Goal: Task Accomplishment & Management: Manage account settings

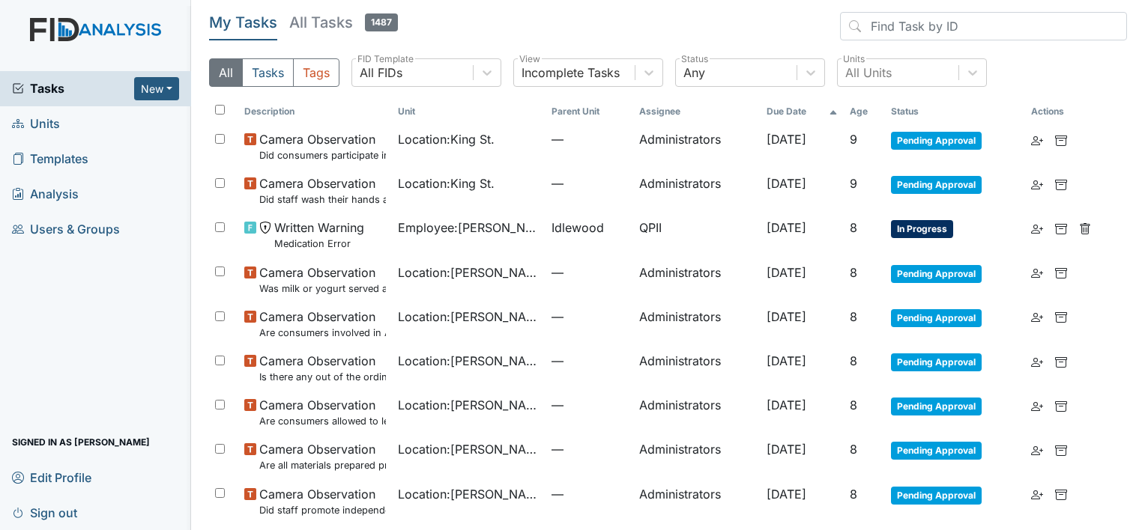
click at [63, 96] on span "Tasks" at bounding box center [73, 88] width 122 height 18
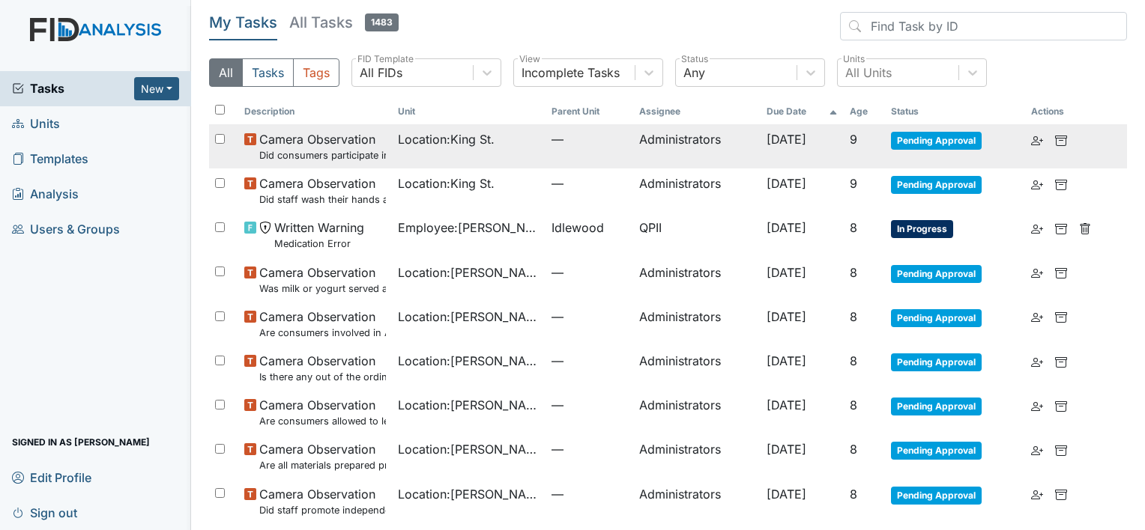
click at [315, 149] on small "Did consumers participate in family style dining?" at bounding box center [322, 155] width 127 height 14
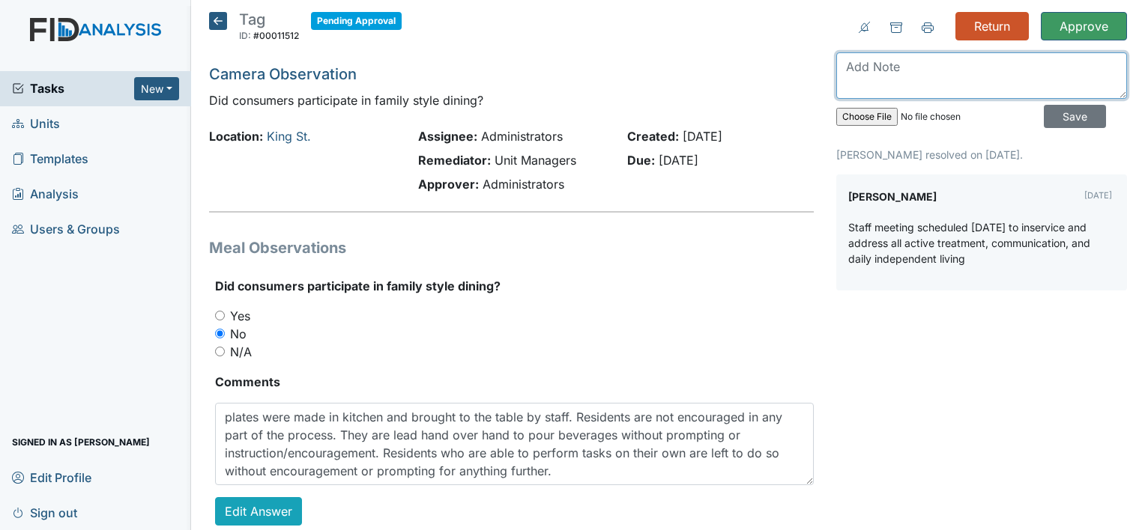
click at [871, 75] on textarea at bounding box center [981, 75] width 291 height 46
type textarea "please address with the staff present at this observation prior to 10-6-2025"
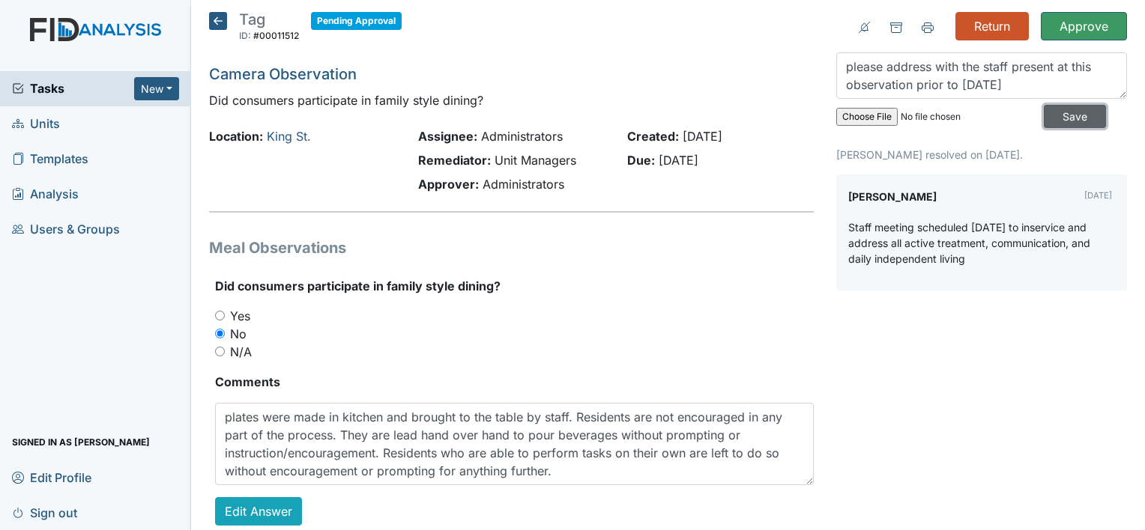
drag, startPoint x: 1045, startPoint y: 120, endPoint x: 1013, endPoint y: 90, distance: 44.0
click at [1046, 120] on input "Save" at bounding box center [1075, 116] width 62 height 23
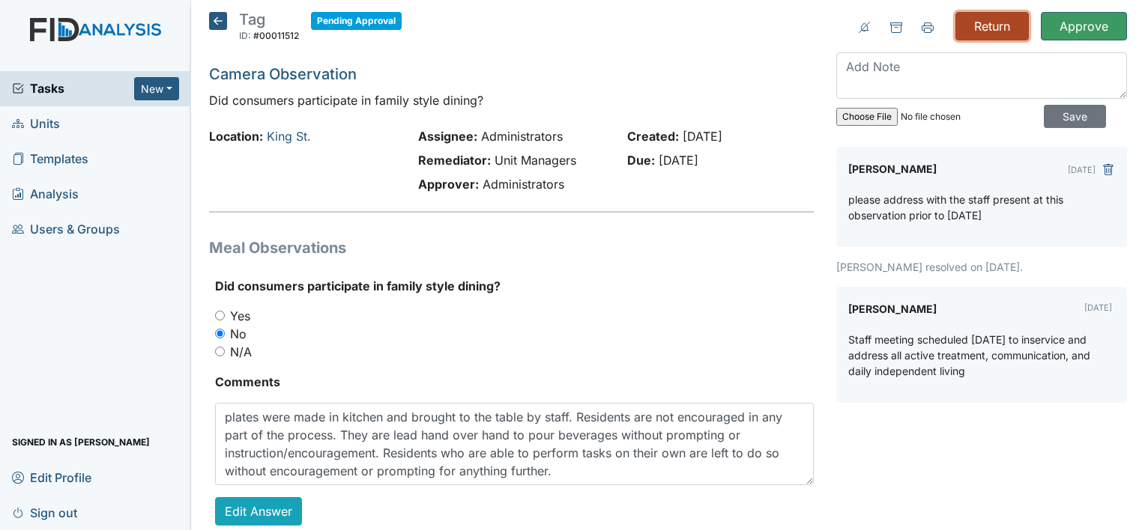
click at [988, 23] on input "Return" at bounding box center [991, 26] width 73 height 28
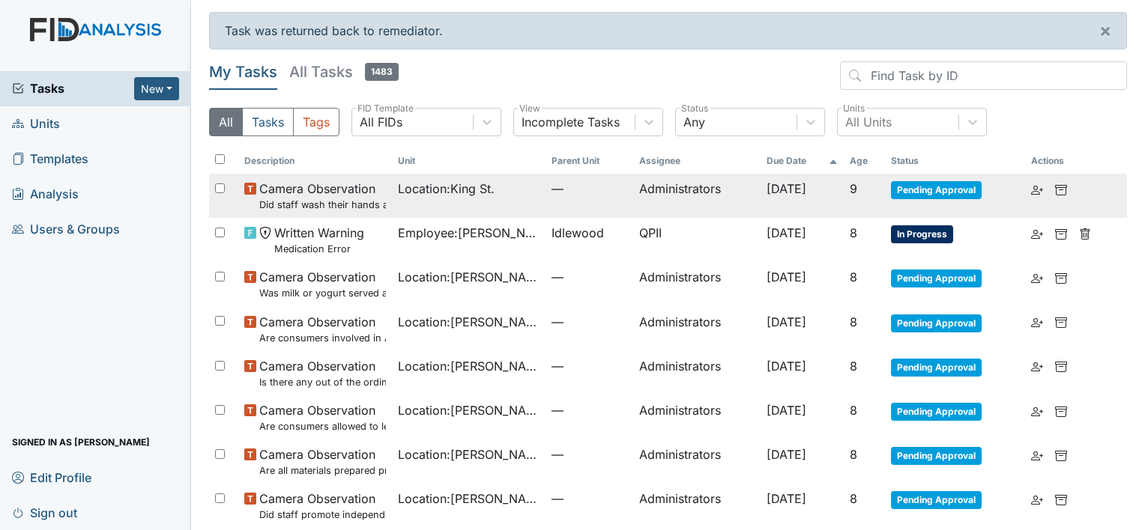
click at [324, 198] on small "Did staff wash their hands as well as the consumer's prior to starting each med…" at bounding box center [322, 205] width 127 height 14
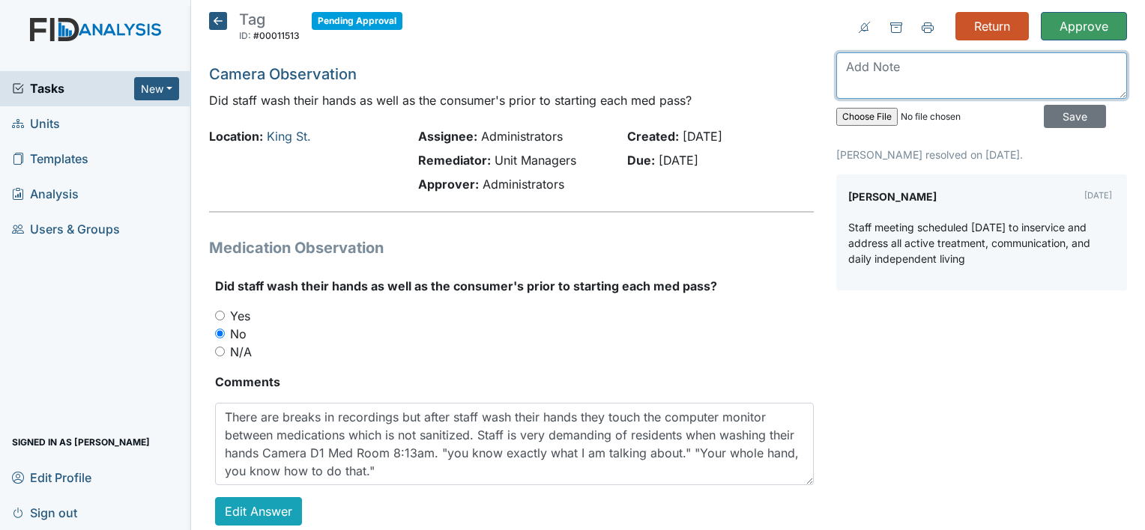
click at [897, 68] on textarea at bounding box center [981, 75] width 291 height 46
type textarea "please follow up with staff involved prior to 10-6-2025. Document"
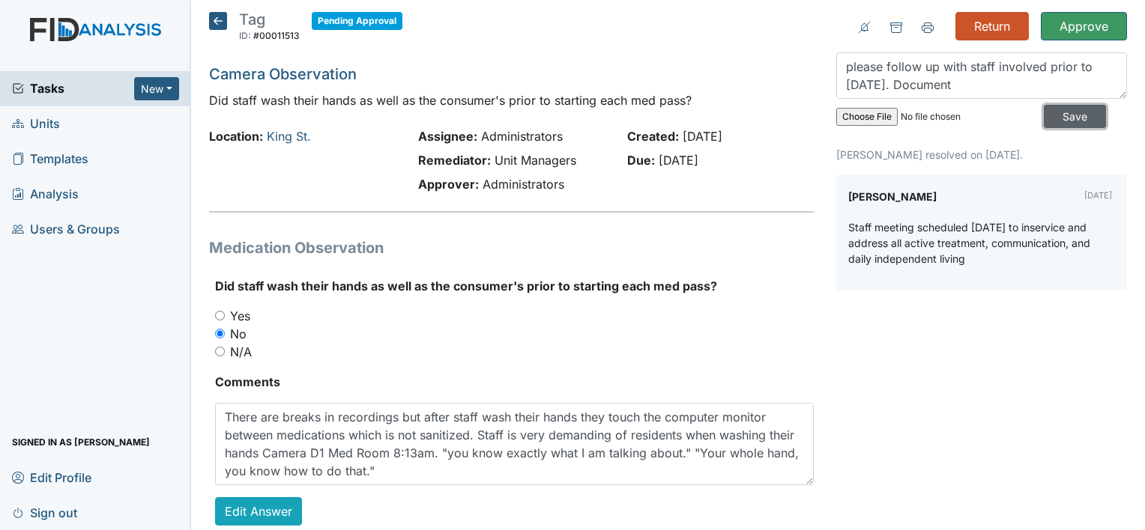
click at [1058, 120] on input "Save" at bounding box center [1075, 116] width 62 height 23
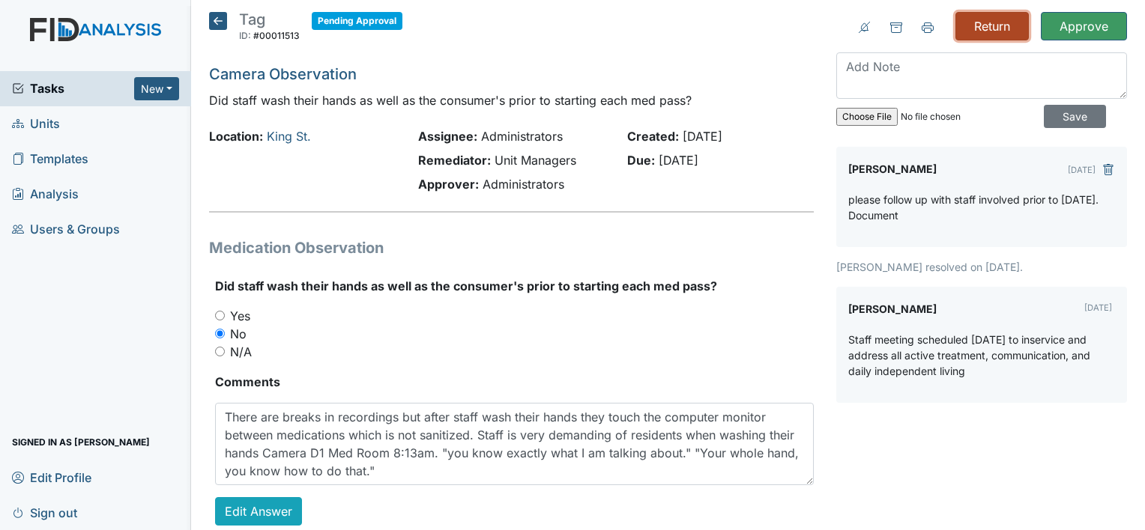
click at [969, 25] on input "Return" at bounding box center [991, 26] width 73 height 28
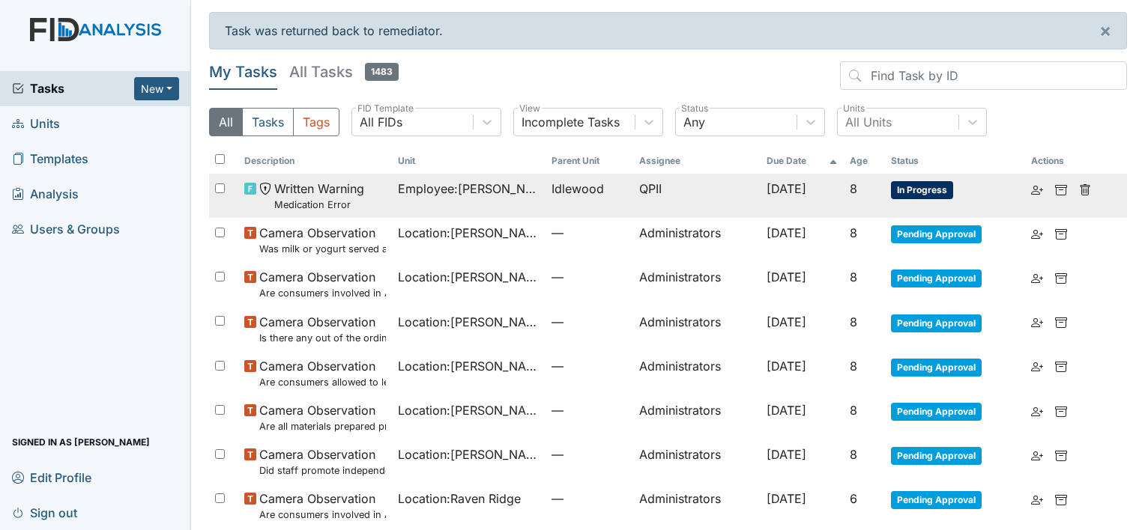
click at [336, 201] on small "Medication Error" at bounding box center [319, 205] width 90 height 14
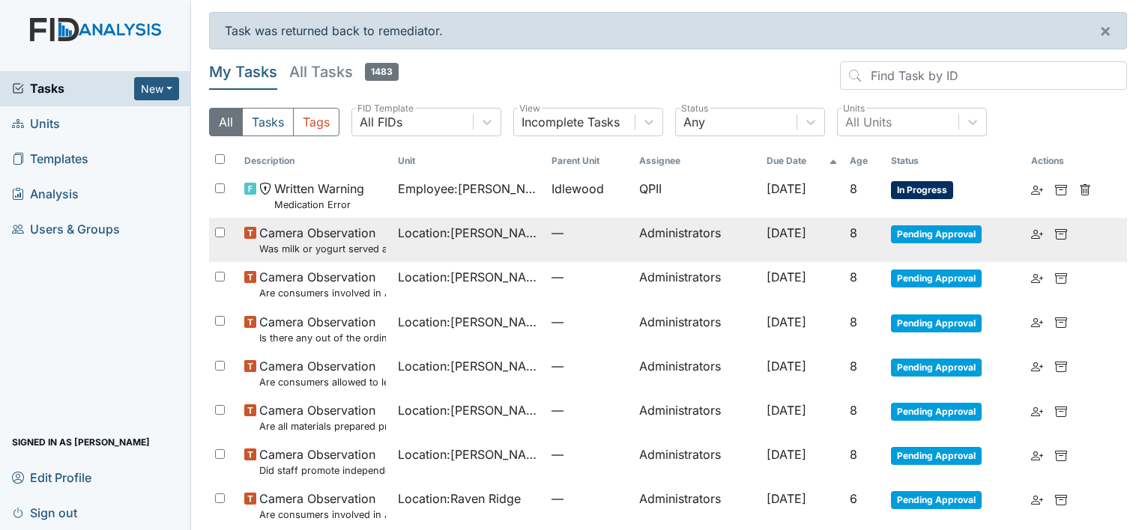
click at [318, 243] on small "Was milk or yogurt served at the meal?" at bounding box center [322, 249] width 127 height 14
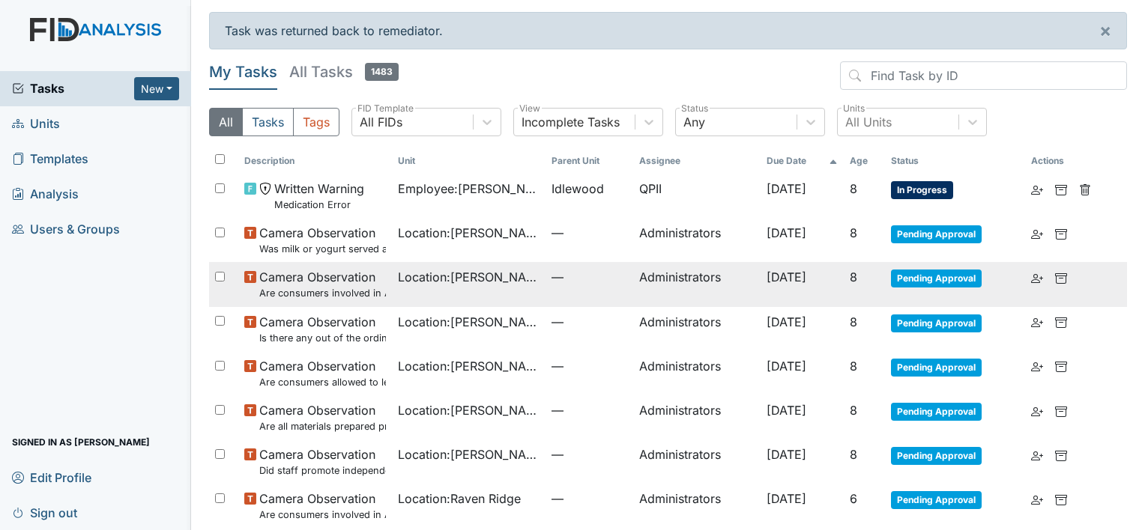
click at [337, 288] on small "Are consumers involved in Active Treatment?" at bounding box center [322, 293] width 127 height 14
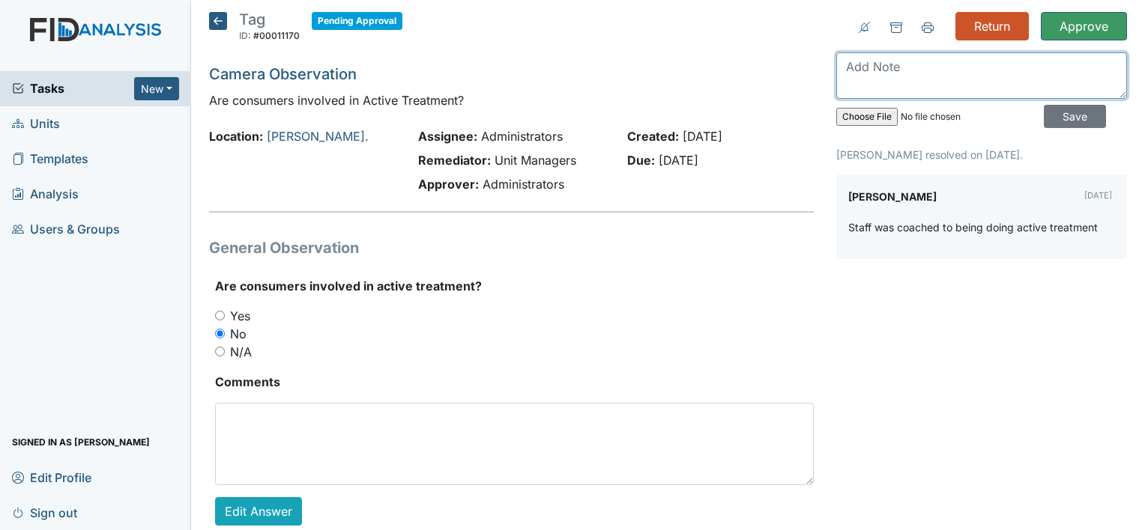
click at [914, 84] on textarea at bounding box center [981, 75] width 291 height 46
drag, startPoint x: 1011, startPoint y: 58, endPoint x: 829, endPoint y: 73, distance: 182.0
click at [836, 73] on textarea "please include inservice sheet" at bounding box center [981, 75] width 291 height 46
type textarea "please include inservice sheet"
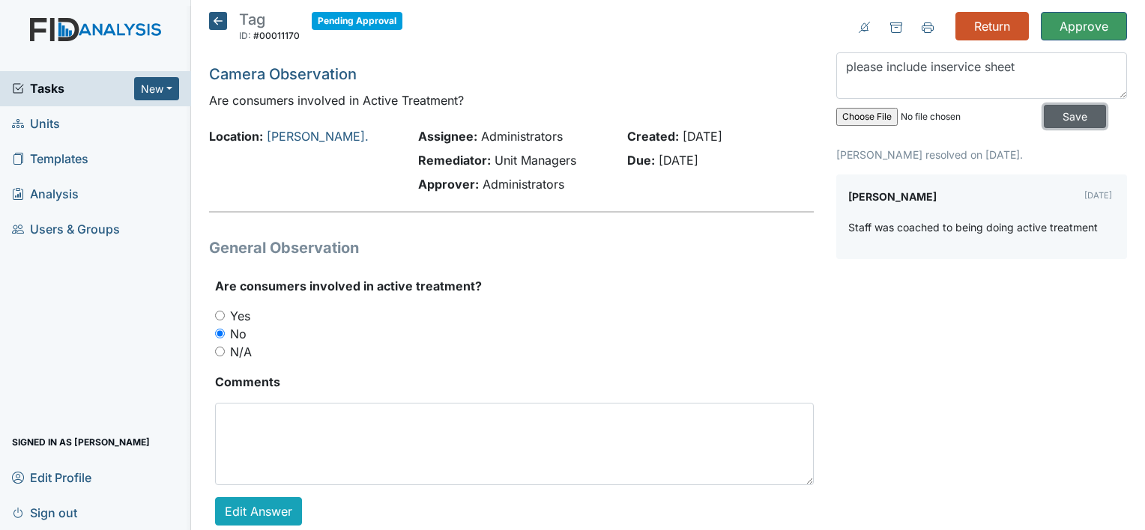
drag, startPoint x: 1058, startPoint y: 119, endPoint x: 1025, endPoint y: 75, distance: 55.1
click at [1056, 119] on input "Save" at bounding box center [1075, 116] width 62 height 23
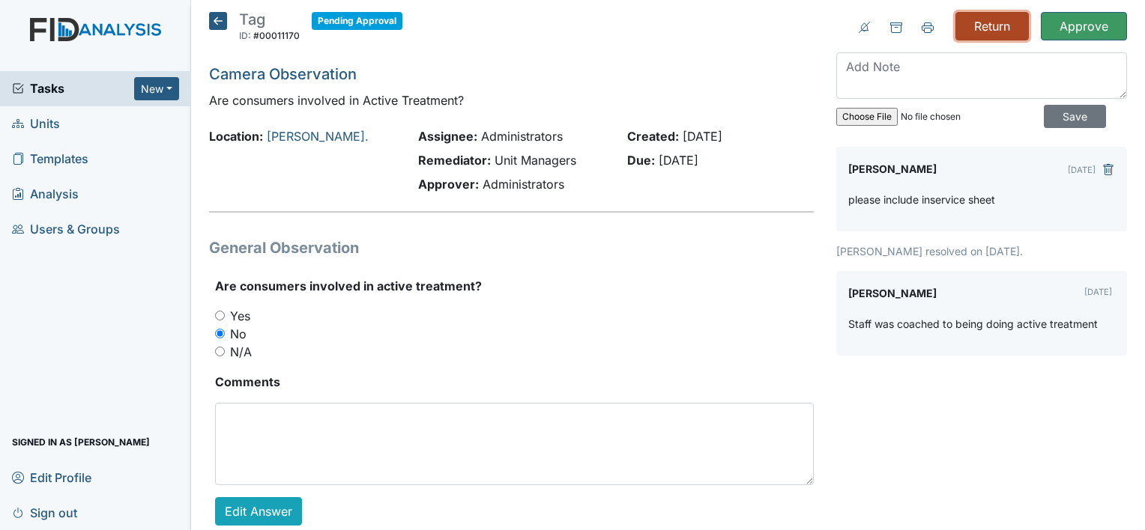
click at [994, 30] on input "Return" at bounding box center [991, 26] width 73 height 28
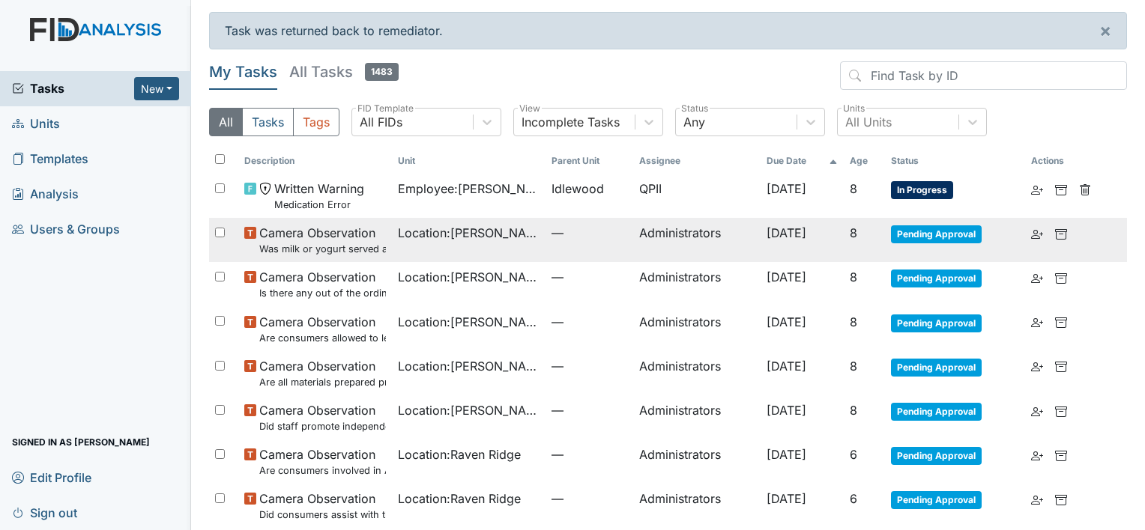
drag, startPoint x: 339, startPoint y: 245, endPoint x: 419, endPoint y: 240, distance: 80.3
click at [339, 245] on small "Was milk or yogurt served at the meal?" at bounding box center [322, 249] width 127 height 14
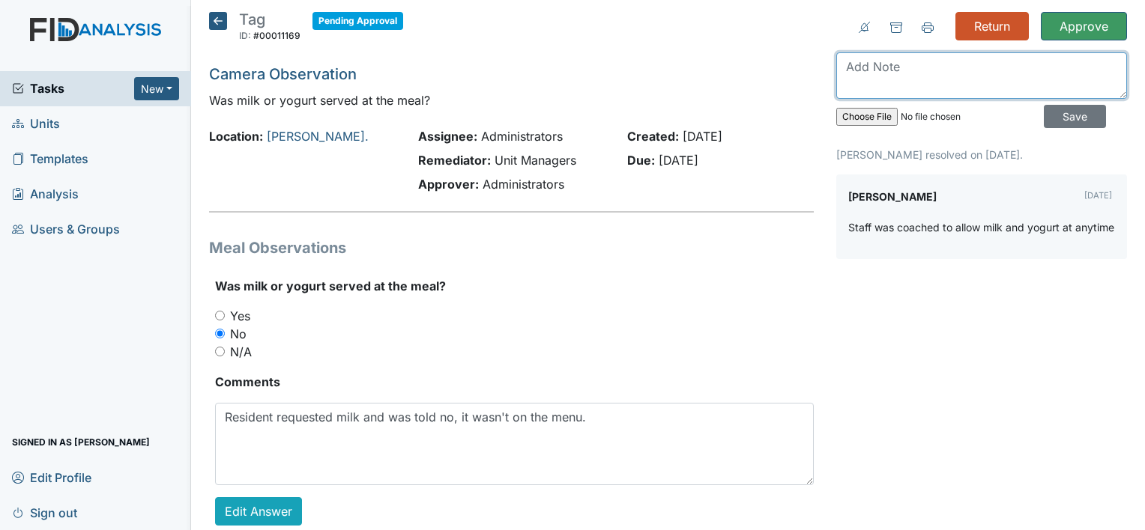
click at [877, 70] on textarea at bounding box center [981, 75] width 291 height 46
paste textarea "please include inservice sheet"
type textarea "please include inservice sheet"
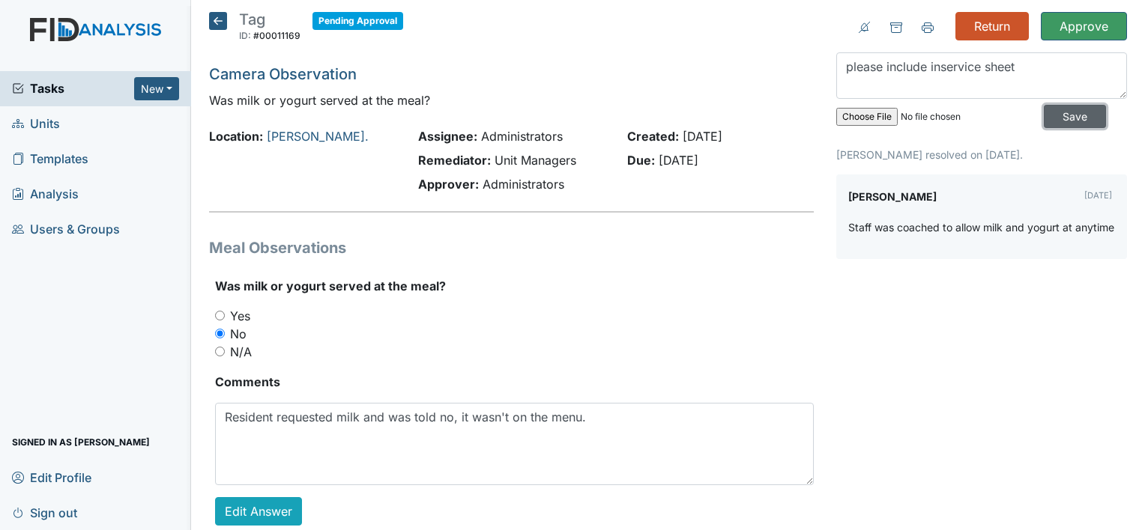
click at [1047, 120] on input "Save" at bounding box center [1075, 116] width 62 height 23
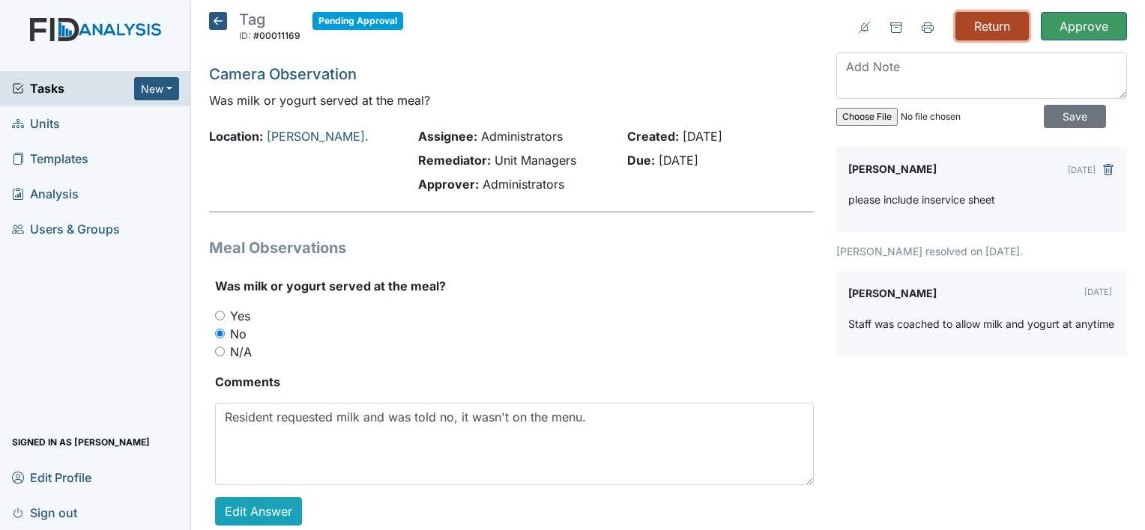
click at [989, 34] on input "Return" at bounding box center [991, 26] width 73 height 28
click at [43, 88] on span "Tasks" at bounding box center [73, 88] width 122 height 18
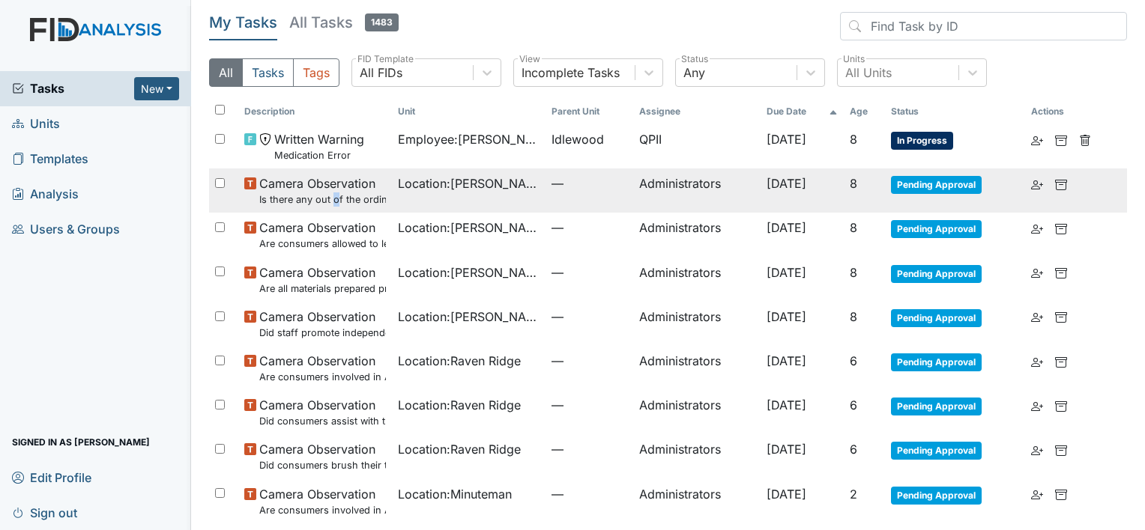
click at [333, 198] on small "Is there any out of the ordinary cell phone usage?" at bounding box center [322, 200] width 127 height 14
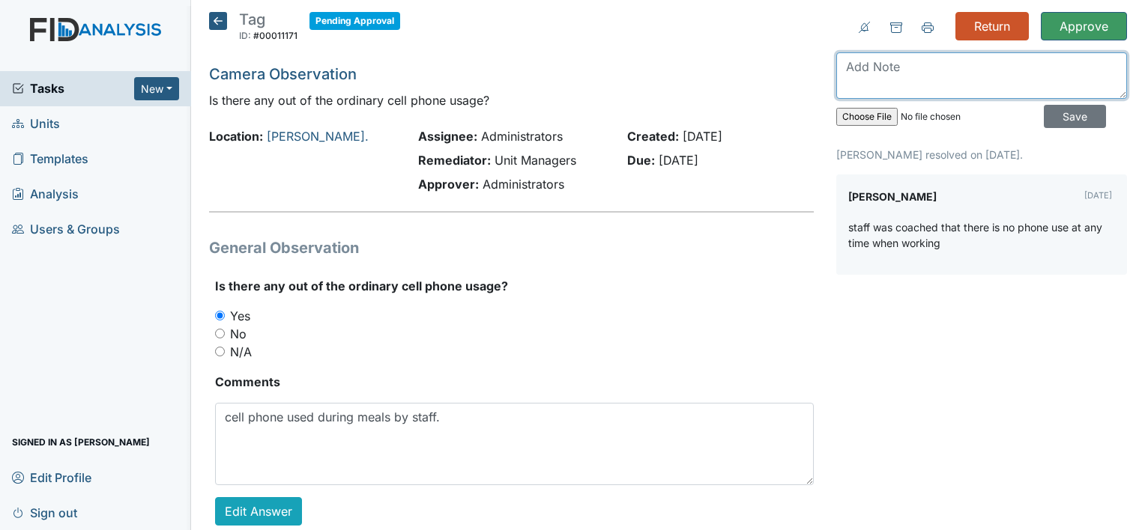
paste textarea "please include inservice sheet"
type textarea "please include inservice sheet"
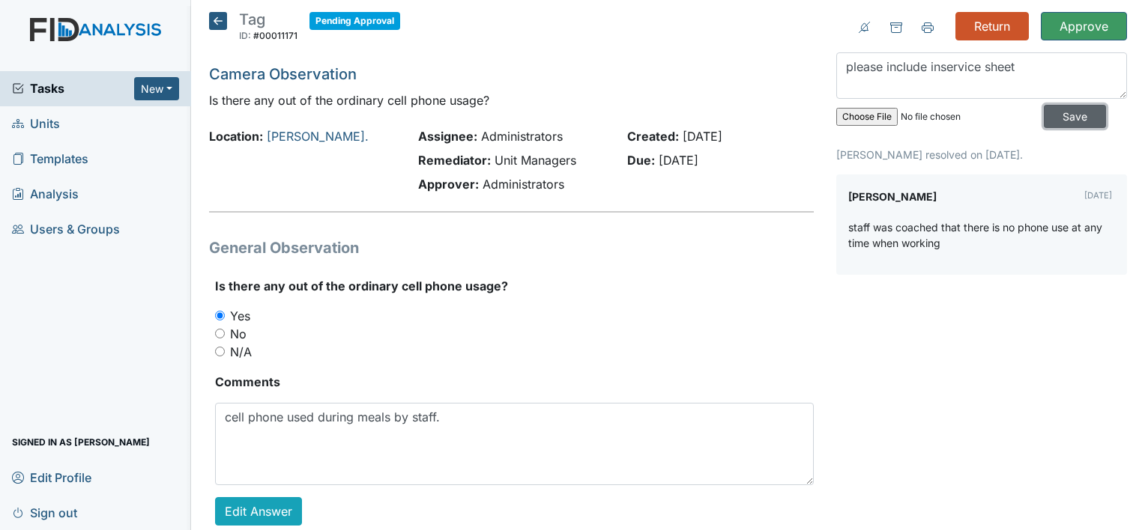
click at [1061, 115] on input "Save" at bounding box center [1075, 116] width 62 height 23
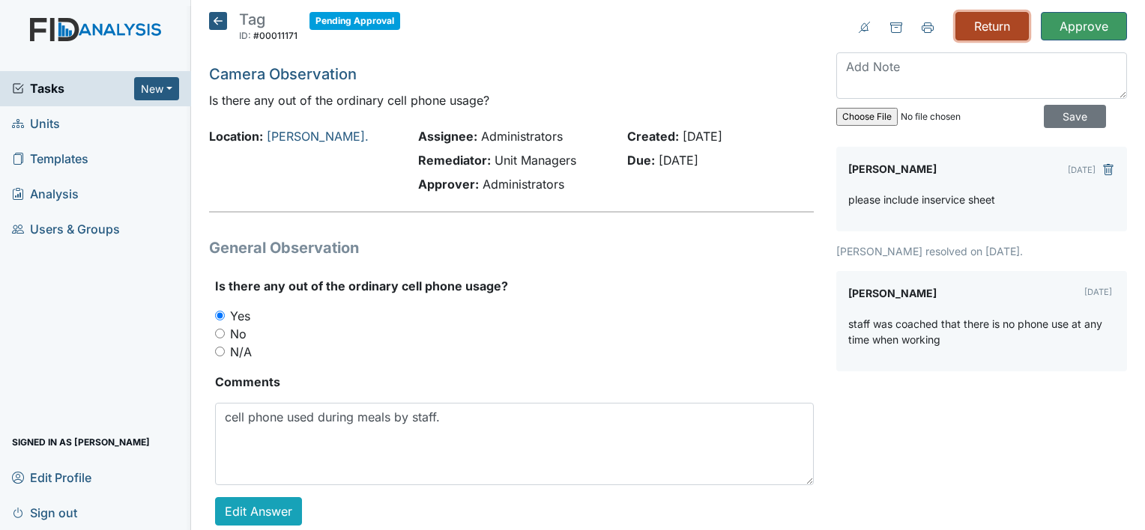
click at [999, 25] on input "Return" at bounding box center [991, 26] width 73 height 28
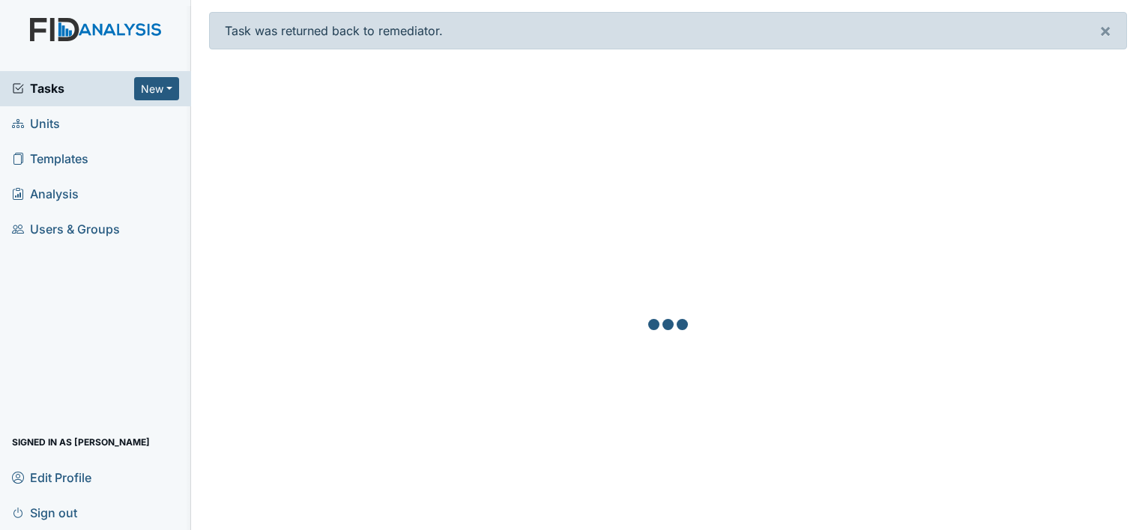
click at [52, 88] on span "Tasks" at bounding box center [73, 88] width 122 height 18
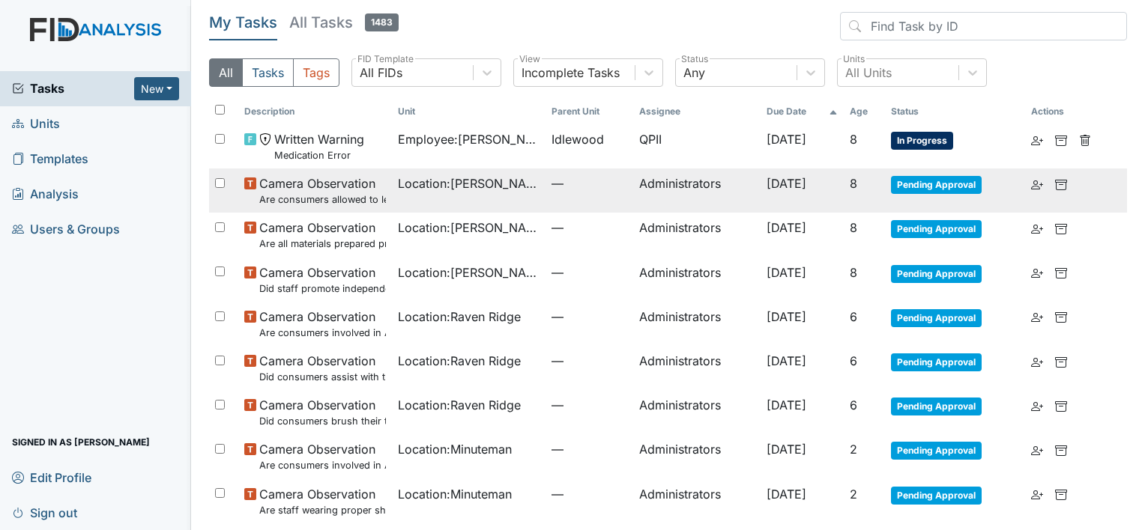
click at [341, 191] on span "Camera Observation Are consumers allowed to leave the table as desired?" at bounding box center [322, 191] width 127 height 32
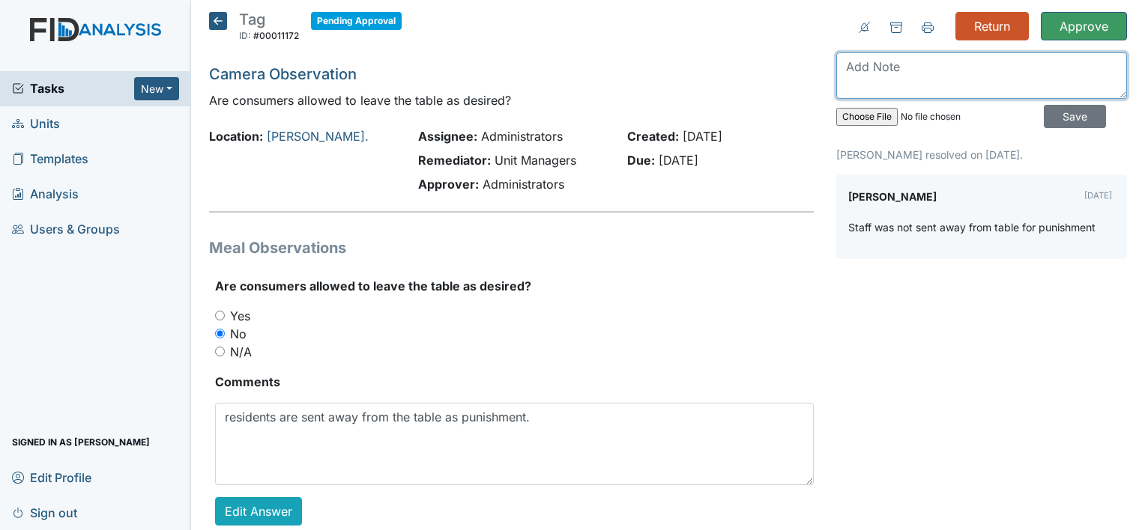
click at [901, 72] on textarea at bounding box center [981, 75] width 291 height 46
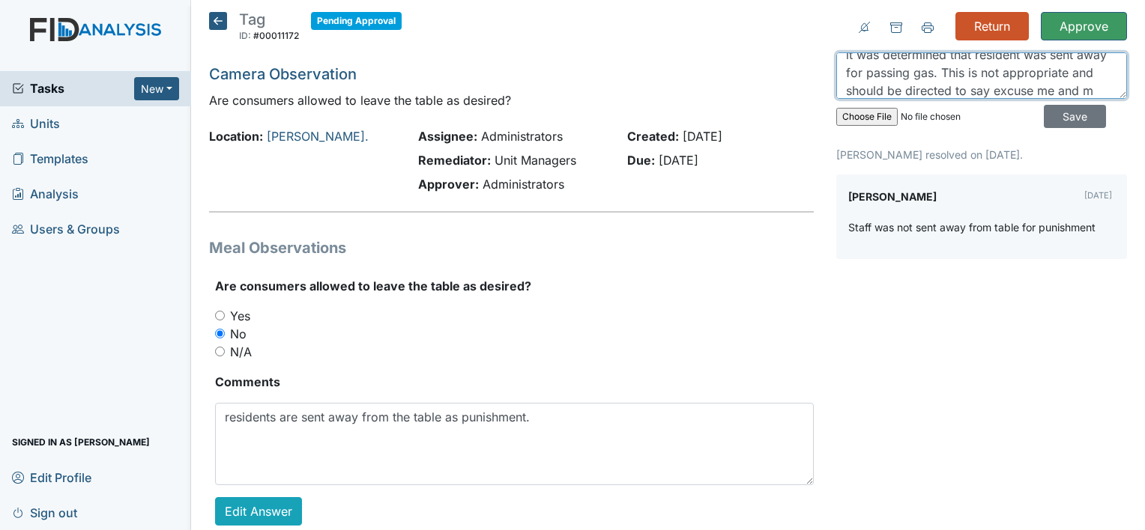
scroll to position [30, 0]
paste textarea "please include inservice sheet"
click at [931, 76] on textarea "it was determined that resident was sent away for passing gas. This is not appr…" at bounding box center [981, 75] width 291 height 46
click at [930, 72] on textarea "it was determined that resident was sent away for passing gas. This is not appr…" at bounding box center [981, 75] width 291 height 46
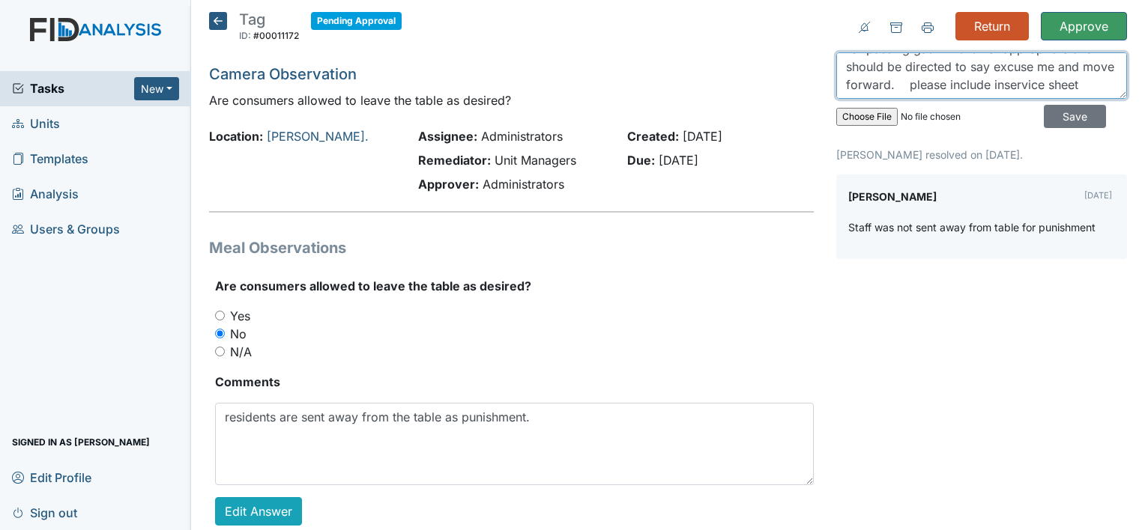
click at [926, 73] on textarea "it was determined that resident was sent away for passing gas. This is not appr…" at bounding box center [981, 75] width 291 height 46
type textarea "it was determined that resident was sent away for passing gas. This is not appr…"
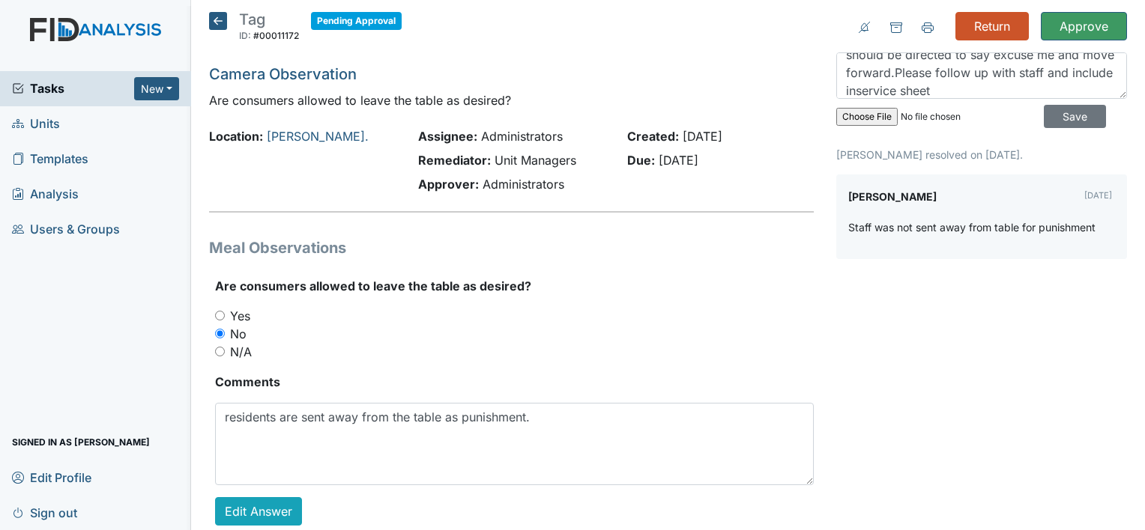
click at [1089, 113] on div "it was determined that resident was sent away for passing gas. This is not appr…" at bounding box center [981, 93] width 291 height 82
click at [1066, 117] on input "Save" at bounding box center [1075, 116] width 62 height 23
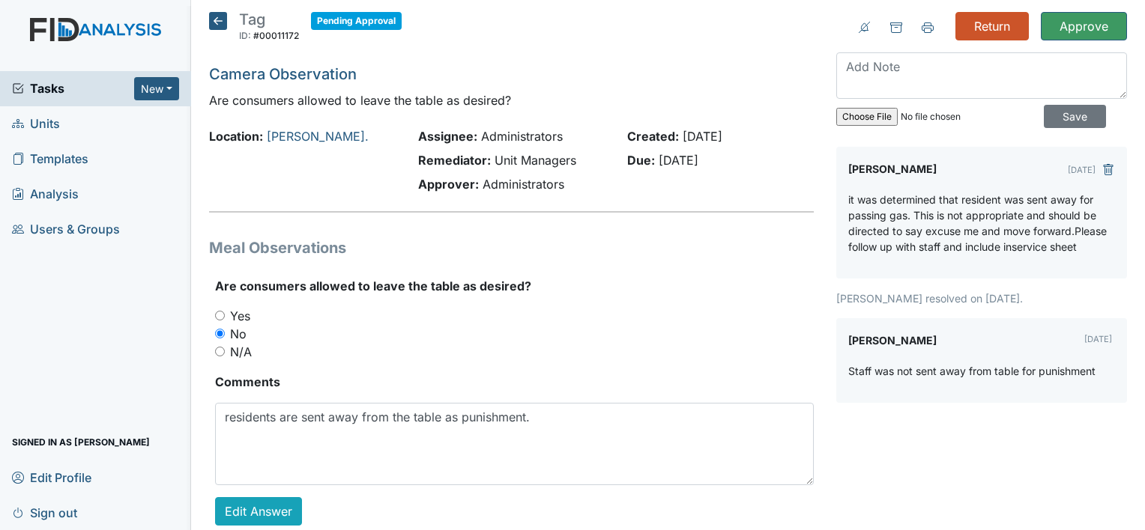
scroll to position [0, 0]
click at [978, 20] on input "Return" at bounding box center [991, 26] width 73 height 28
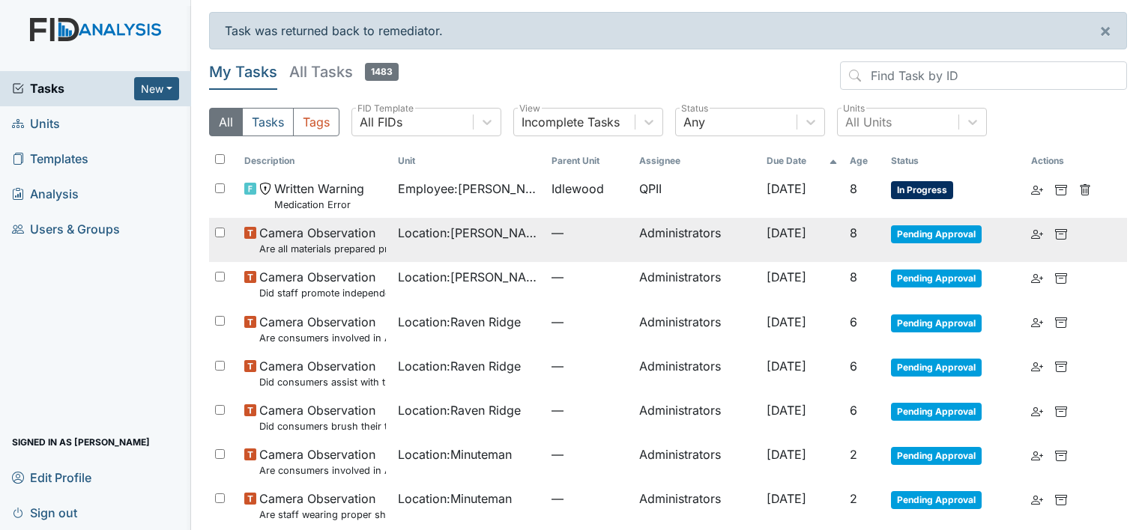
click at [331, 242] on small "Are all materials prepared prior to med pass (water, food to mix, cups, etc.)?" at bounding box center [322, 249] width 127 height 14
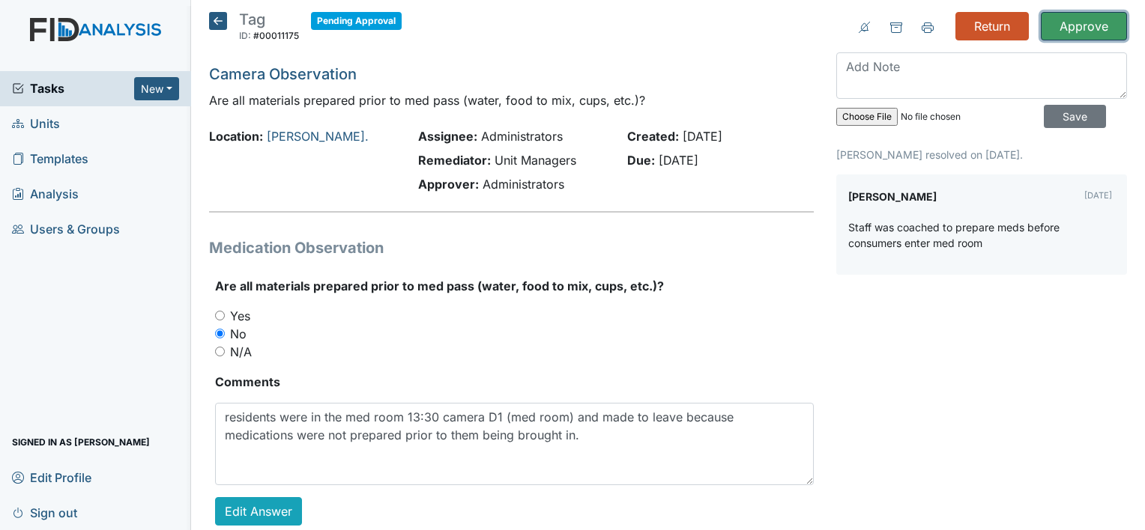
click at [1071, 28] on input "Approve" at bounding box center [1084, 26] width 86 height 28
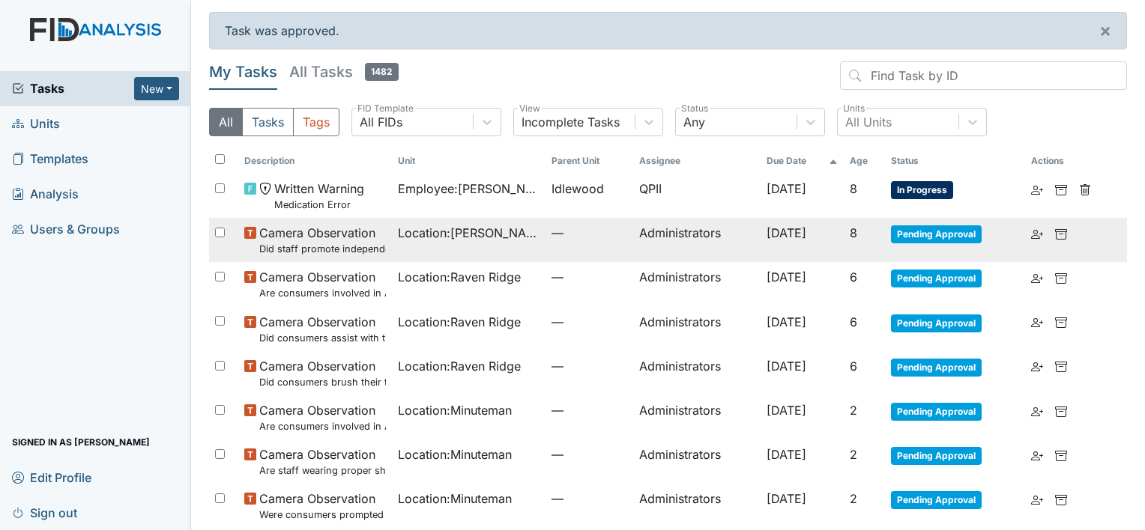
click at [342, 243] on small "Did staff promote independence in all the following areas? (Hand washing, obtai…" at bounding box center [322, 249] width 127 height 14
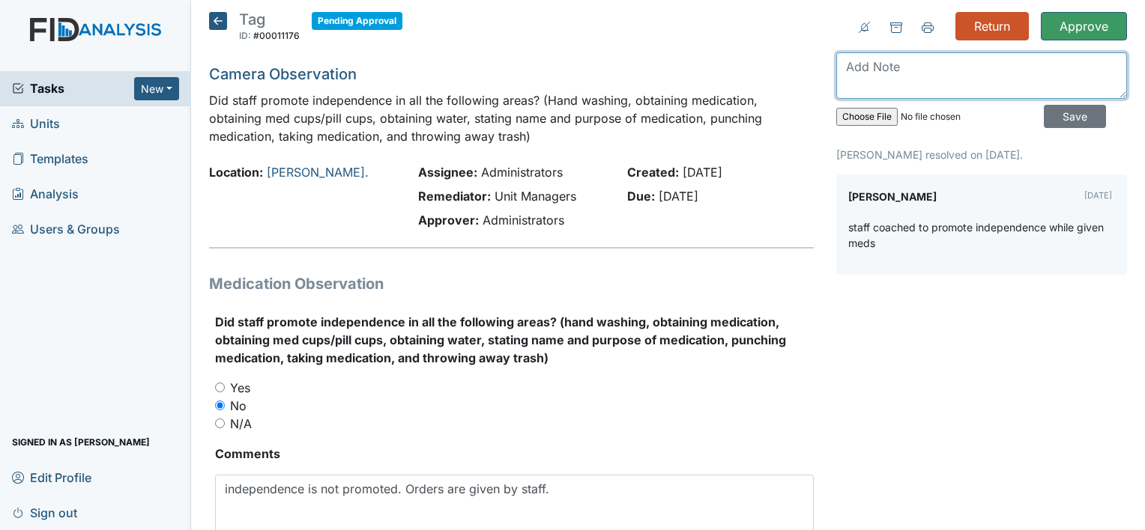
paste textarea "please include inservice sheet"
type textarea "please include inservice sheet"
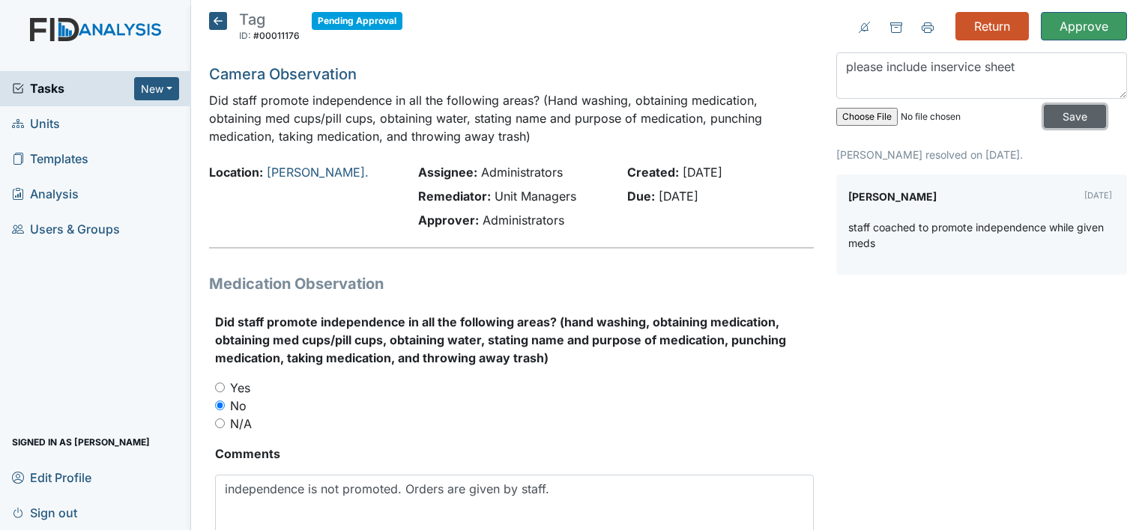
drag, startPoint x: 1076, startPoint y: 115, endPoint x: 1063, endPoint y: 88, distance: 29.8
click at [1076, 116] on input "Save" at bounding box center [1075, 116] width 62 height 23
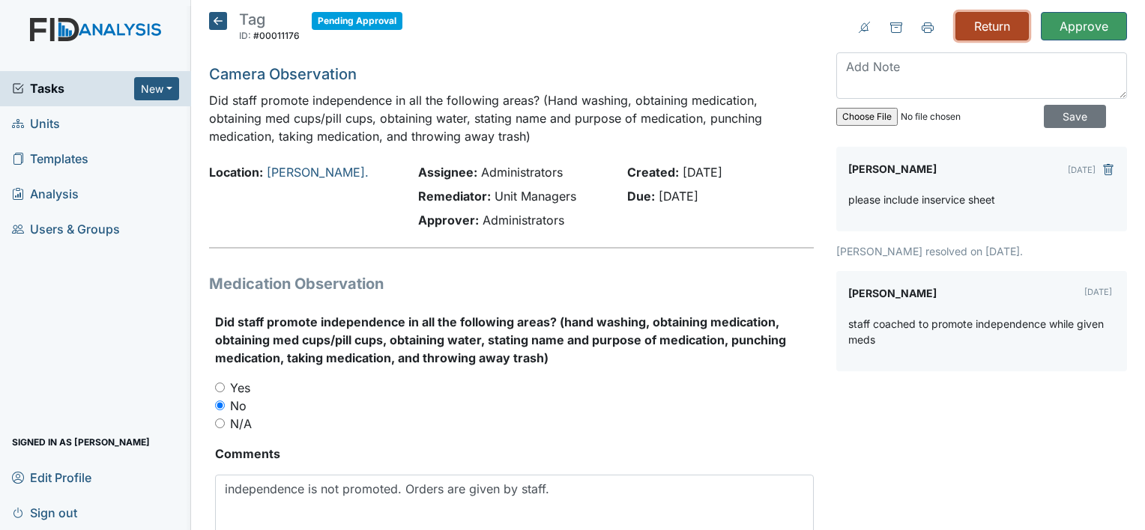
click at [994, 30] on input "Return" at bounding box center [991, 26] width 73 height 28
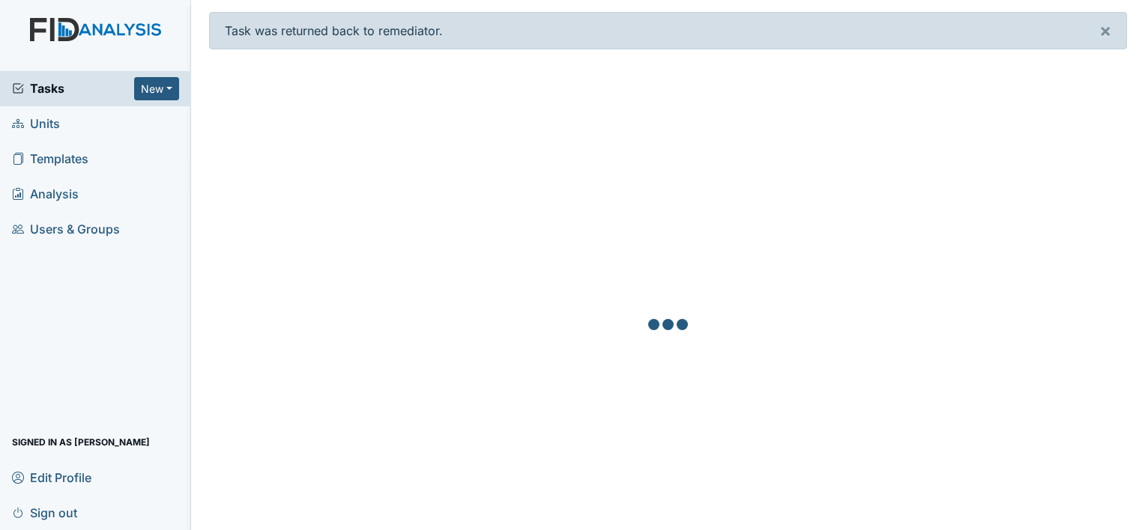
click at [56, 94] on span "Tasks" at bounding box center [73, 88] width 122 height 18
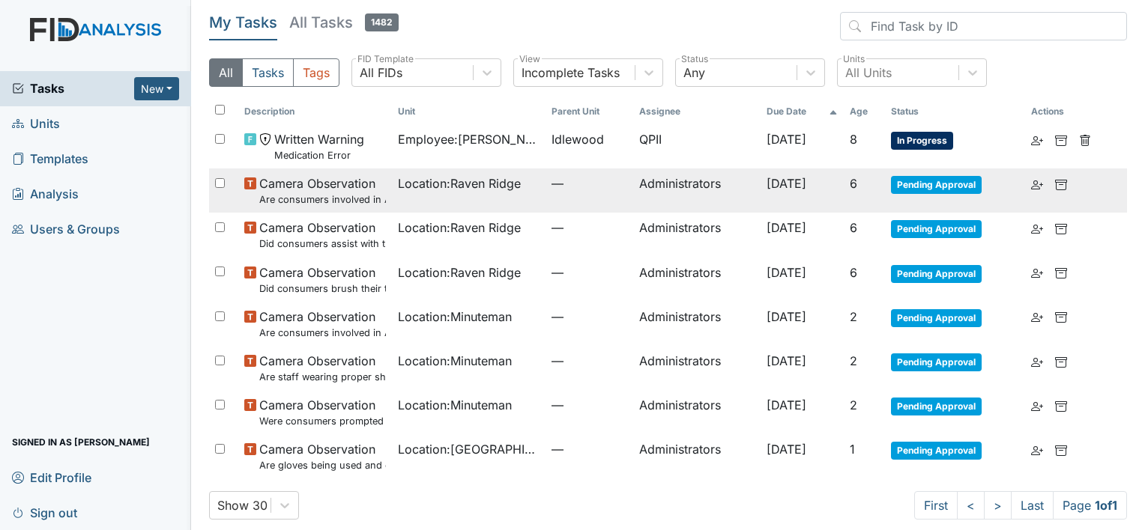
click at [328, 192] on span "Camera Observation Are consumers involved in Active Treatment?" at bounding box center [322, 191] width 127 height 32
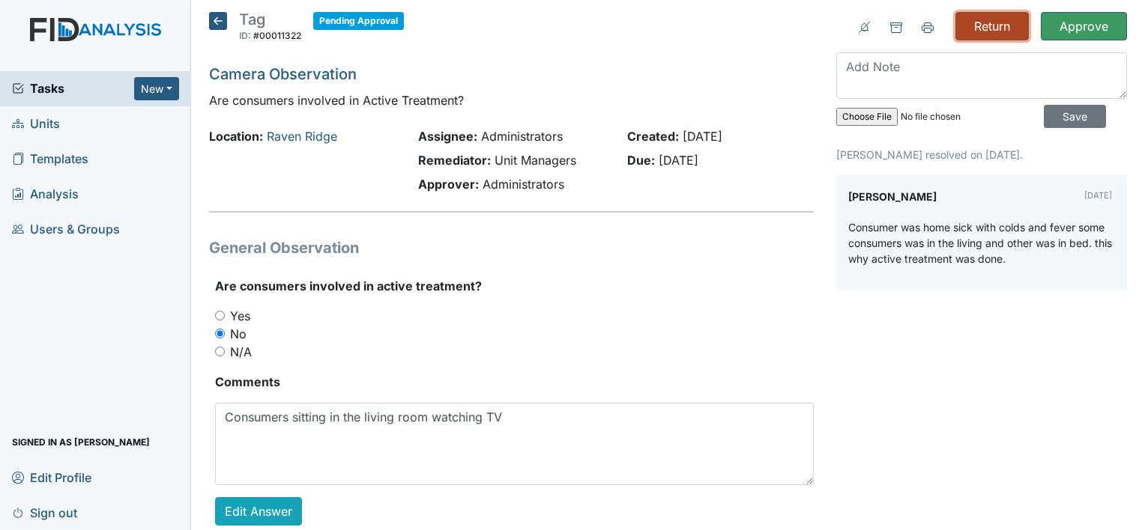
click at [986, 31] on input "Return" at bounding box center [991, 26] width 73 height 28
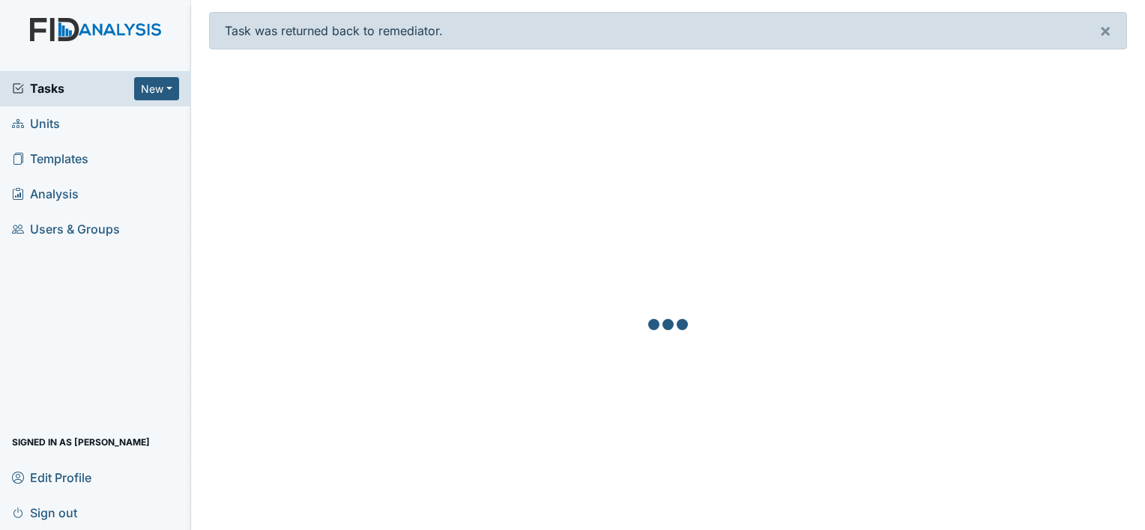
click at [41, 89] on span "Tasks" at bounding box center [73, 88] width 122 height 18
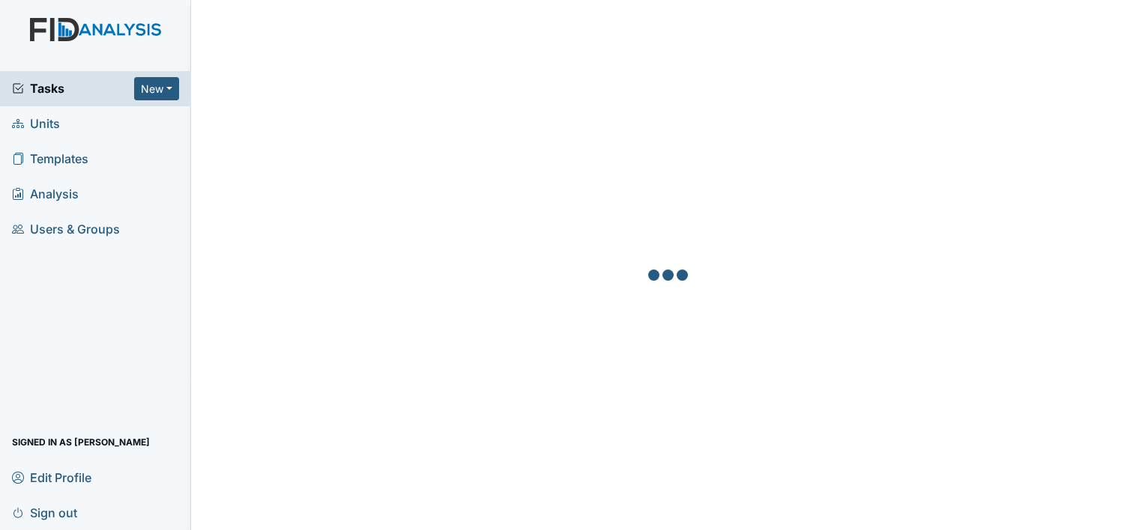
click at [85, 88] on span "Tasks" at bounding box center [73, 88] width 122 height 18
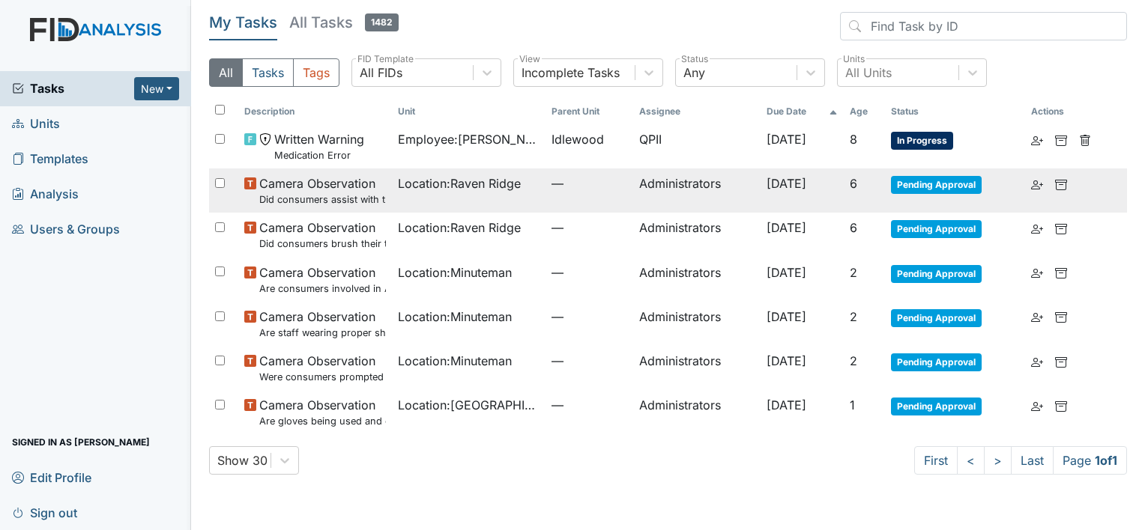
click at [330, 195] on small "Did consumers assist with the clean up?" at bounding box center [322, 200] width 127 height 14
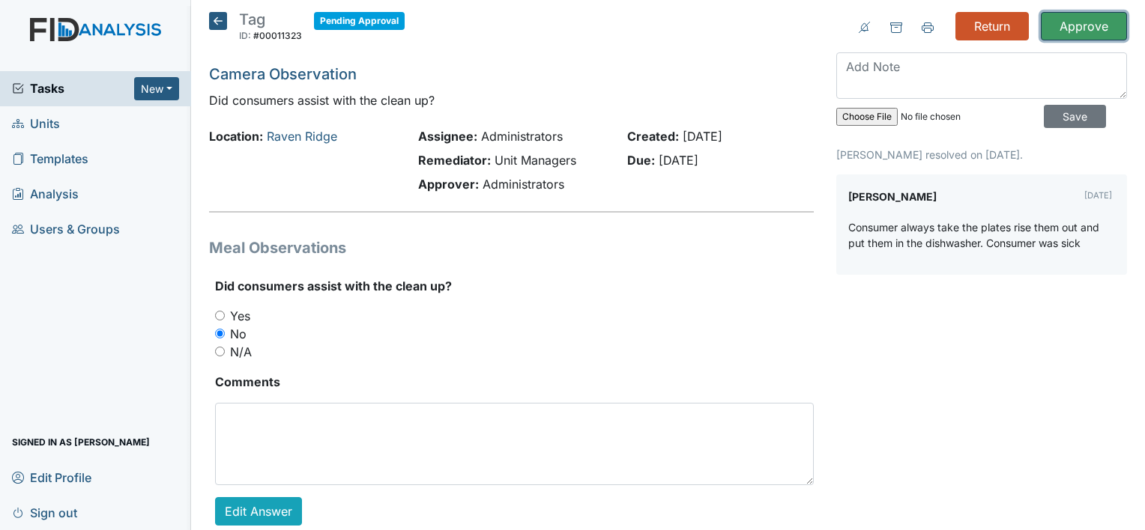
click at [1068, 34] on input "Approve" at bounding box center [1084, 26] width 86 height 28
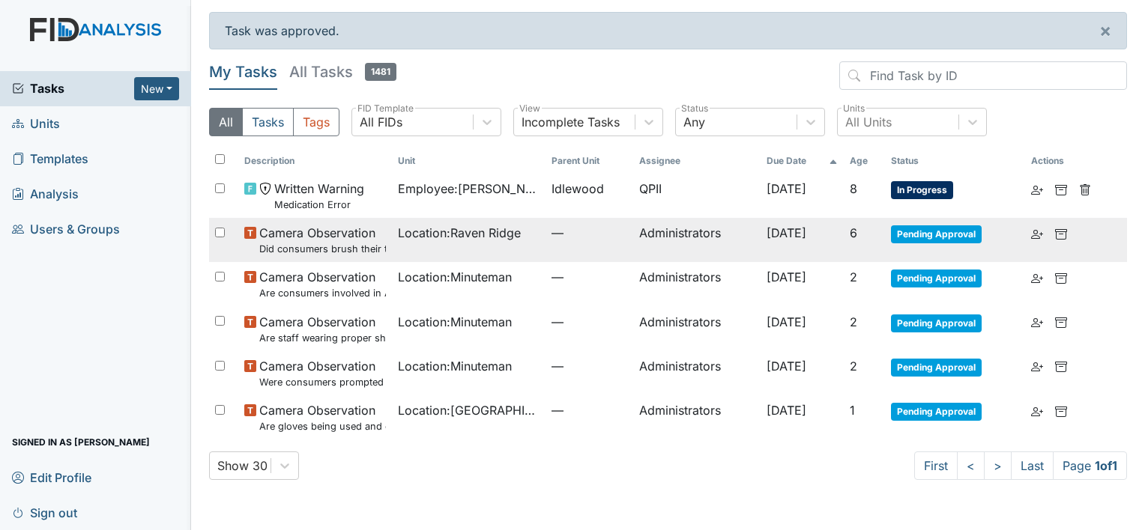
click at [347, 238] on span "Camera Observation Did consumers brush their teeth after the meal?" at bounding box center [322, 240] width 127 height 32
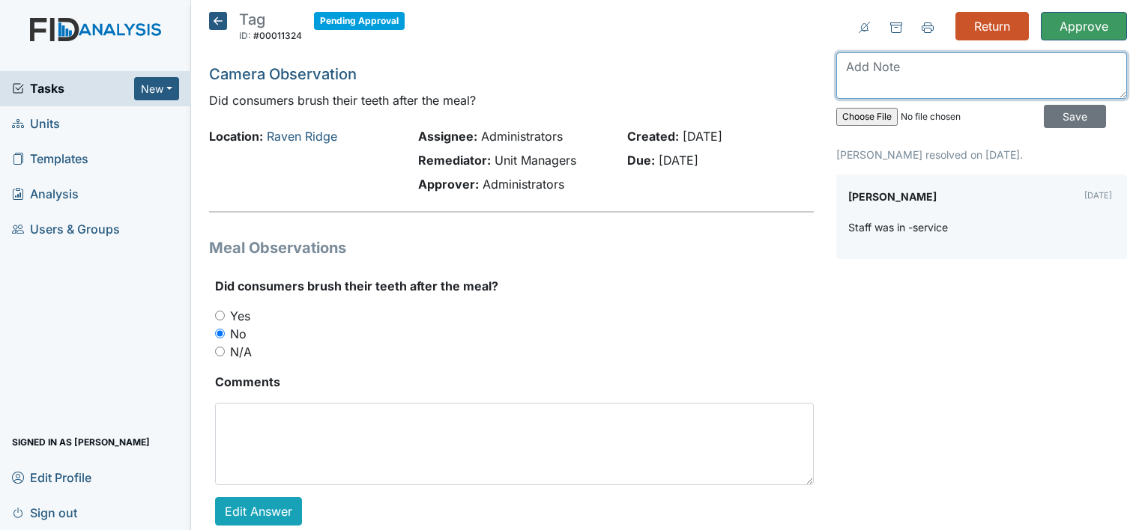
click at [898, 60] on textarea at bounding box center [981, 75] width 291 height 46
type textarea "please attach inservice sheet"
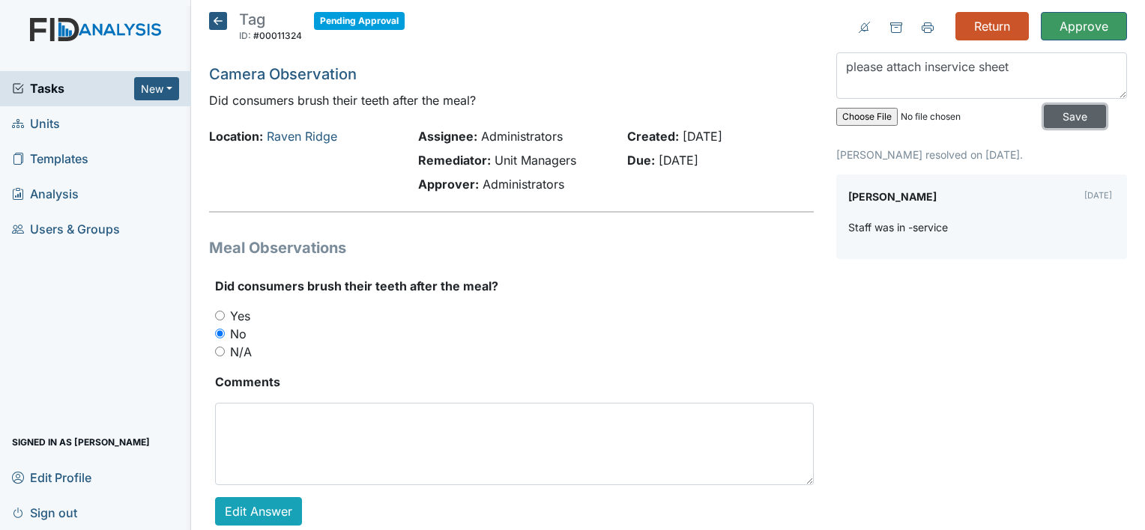
click at [1050, 111] on input "Save" at bounding box center [1075, 116] width 62 height 23
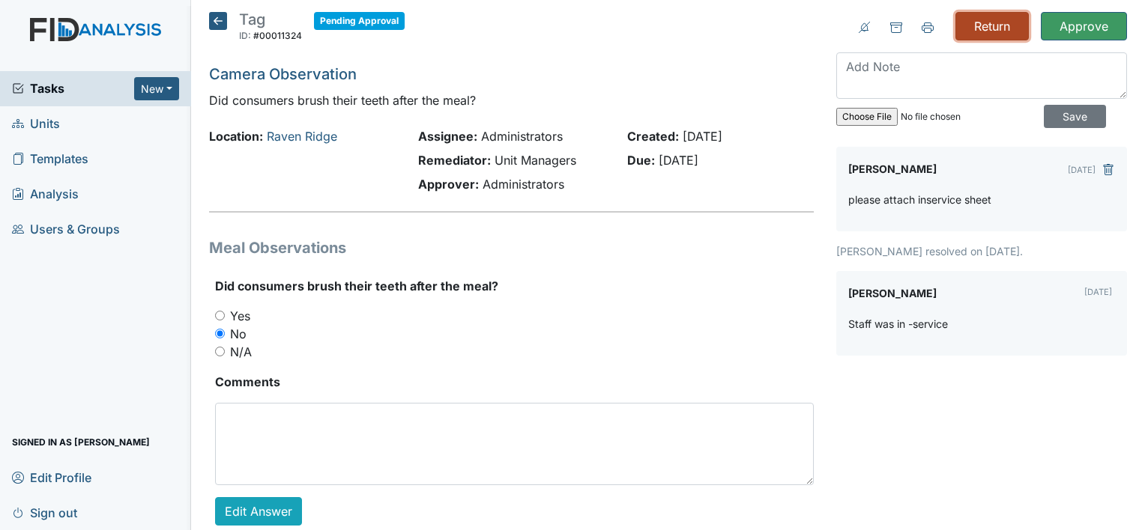
click at [994, 24] on input "Return" at bounding box center [991, 26] width 73 height 28
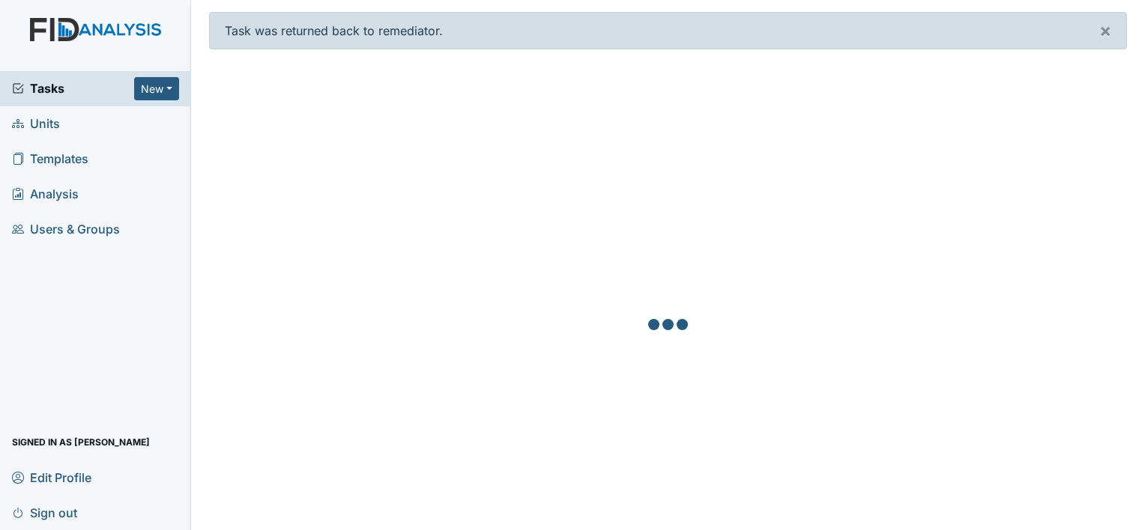
click at [51, 88] on span "Tasks" at bounding box center [73, 88] width 122 height 18
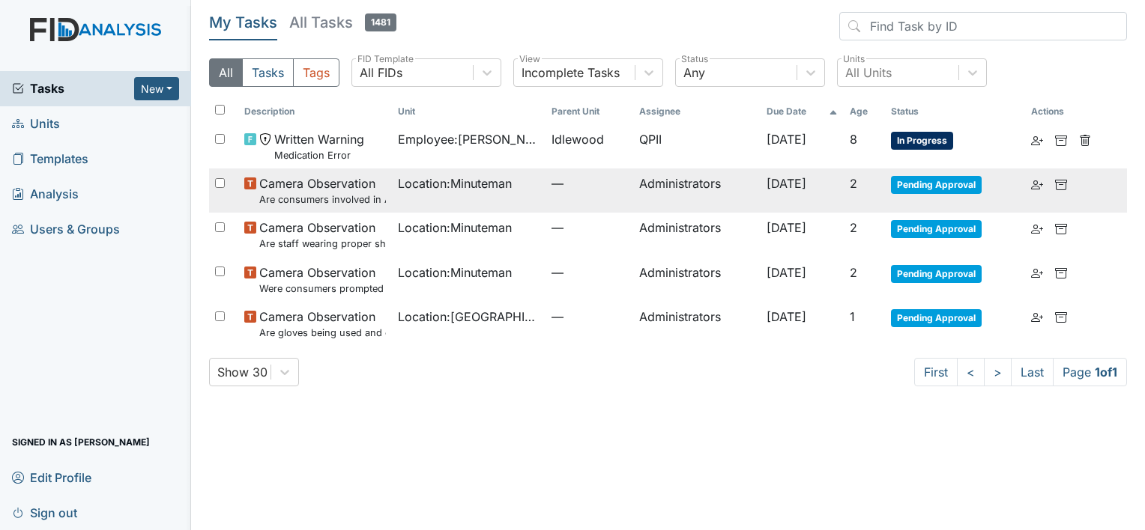
click at [330, 193] on small "Are consumers involved in Active Treatment?" at bounding box center [322, 200] width 127 height 14
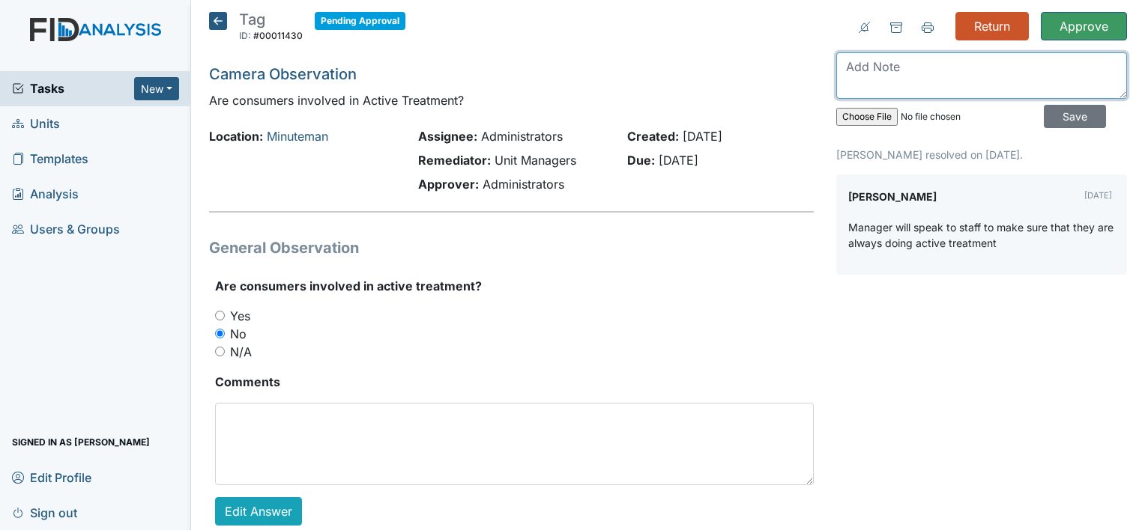
click at [882, 75] on textarea at bounding box center [981, 75] width 291 height 46
type textarea "please attach inservice sheet"
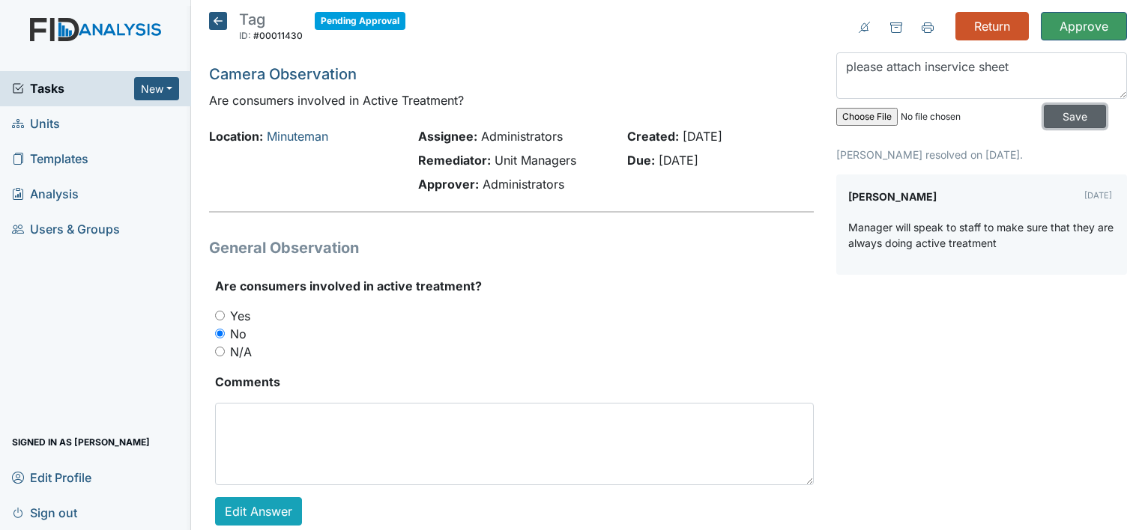
click at [1044, 111] on input "Save" at bounding box center [1075, 116] width 62 height 23
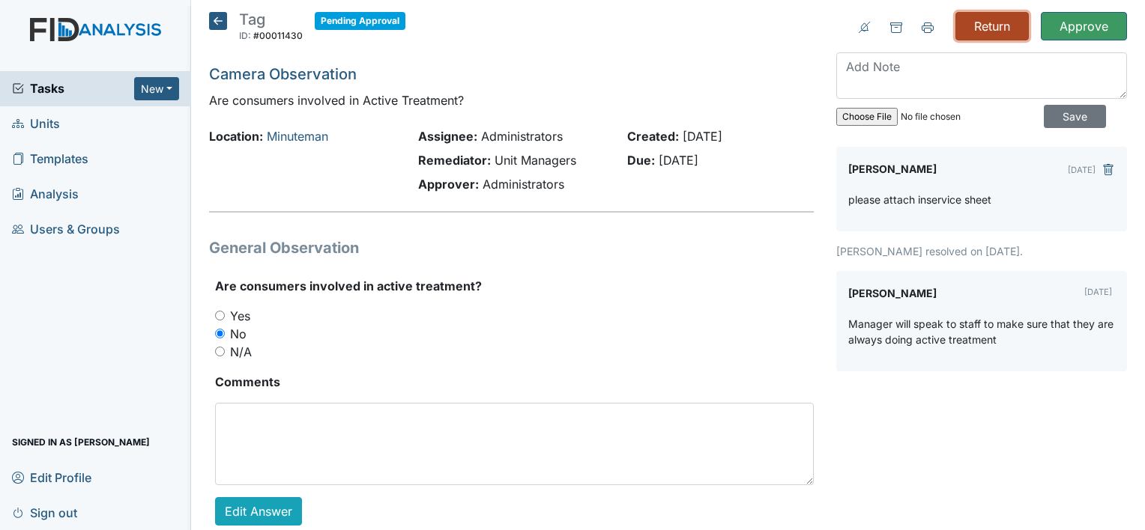
click at [999, 18] on input "Return" at bounding box center [991, 26] width 73 height 28
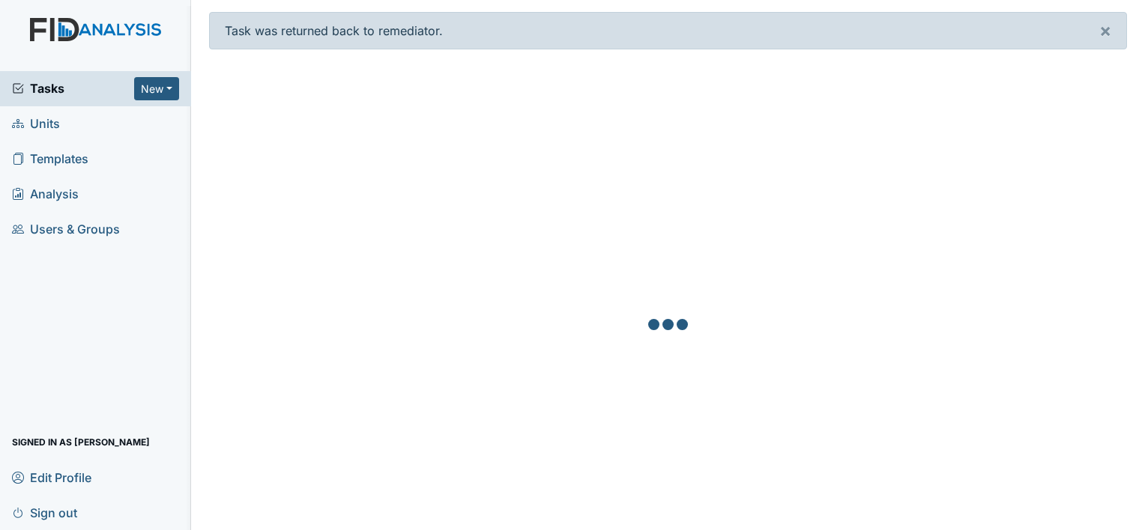
click at [57, 90] on span "Tasks" at bounding box center [73, 88] width 122 height 18
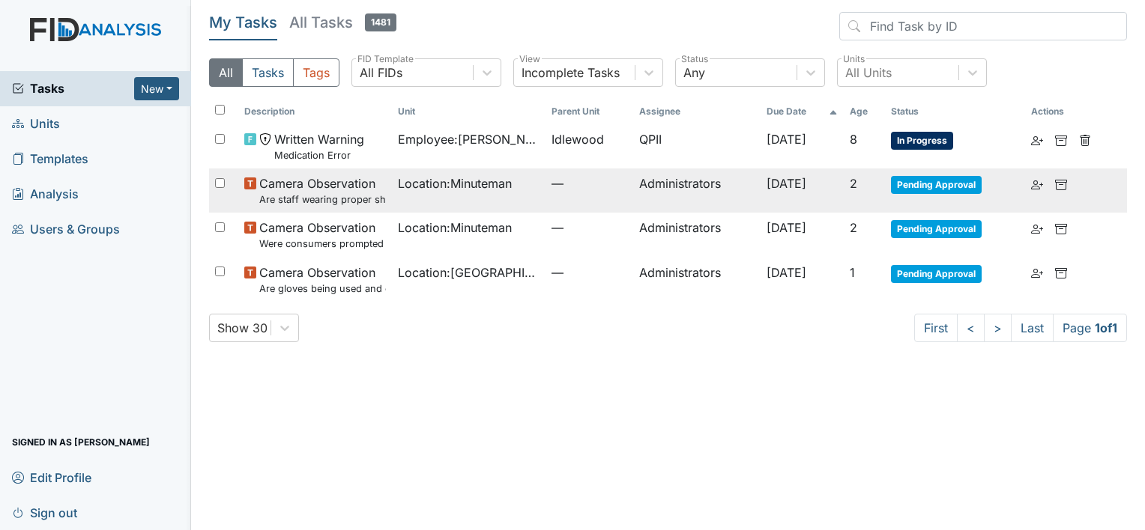
click at [322, 198] on small "Are staff wearing proper shoes?" at bounding box center [322, 200] width 127 height 14
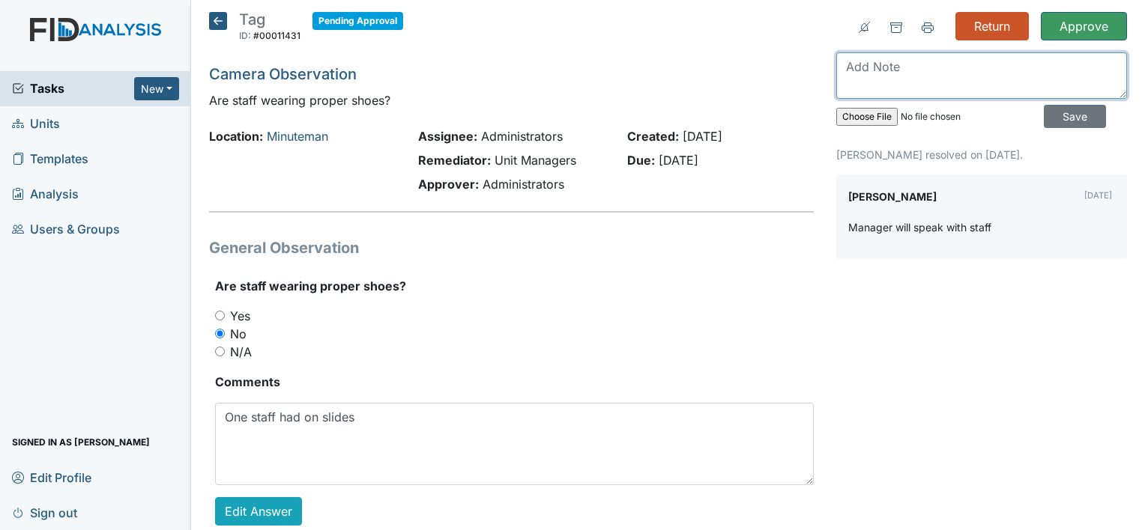
paste textarea "please include inservice sheet"
type textarea "p"
type textarea "Disciplinary action should be completed. Please notify date completed."
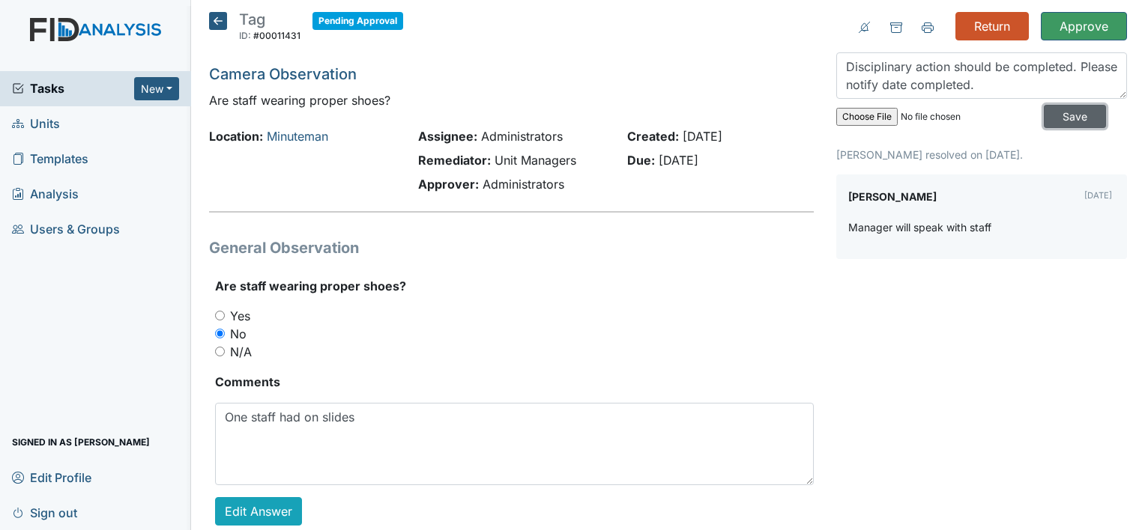
click at [1064, 120] on input "Save" at bounding box center [1075, 116] width 62 height 23
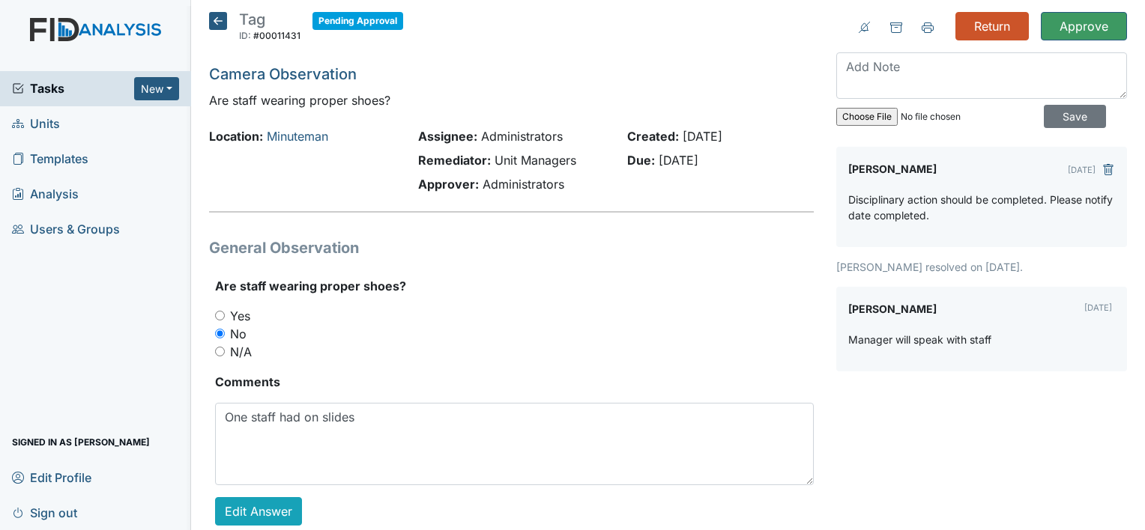
click at [980, 42] on div "Return Approve Archive Task × Are you sure you want to archive this task? It wi…" at bounding box center [981, 281] width 313 height 538
click at [910, 69] on textarea at bounding box center [981, 75] width 291 height 46
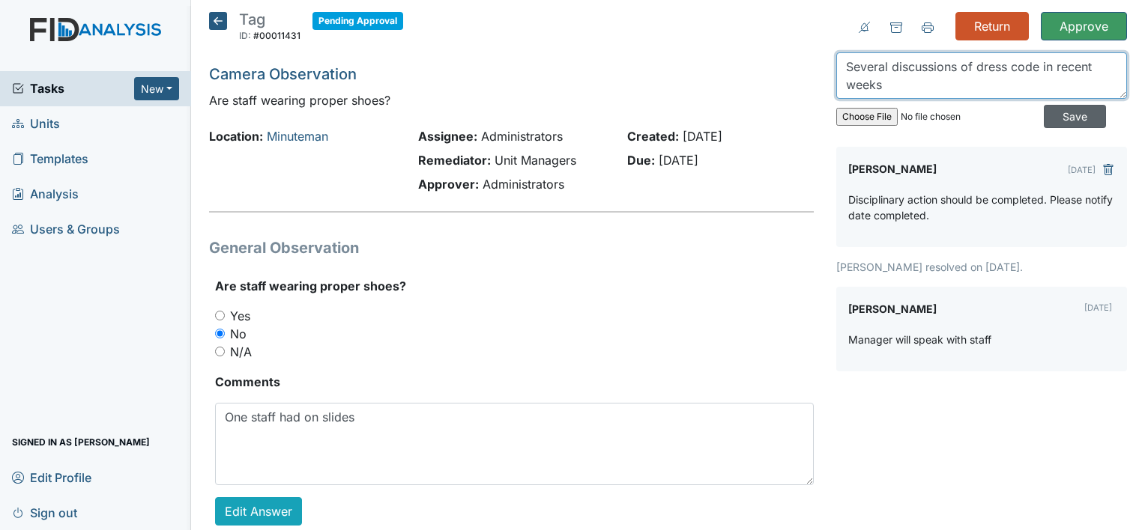
type textarea "Several discussions of dress code in recent weeks"
drag, startPoint x: 1059, startPoint y: 114, endPoint x: 1044, endPoint y: 96, distance: 23.4
click at [1059, 113] on input "Save" at bounding box center [1075, 116] width 62 height 23
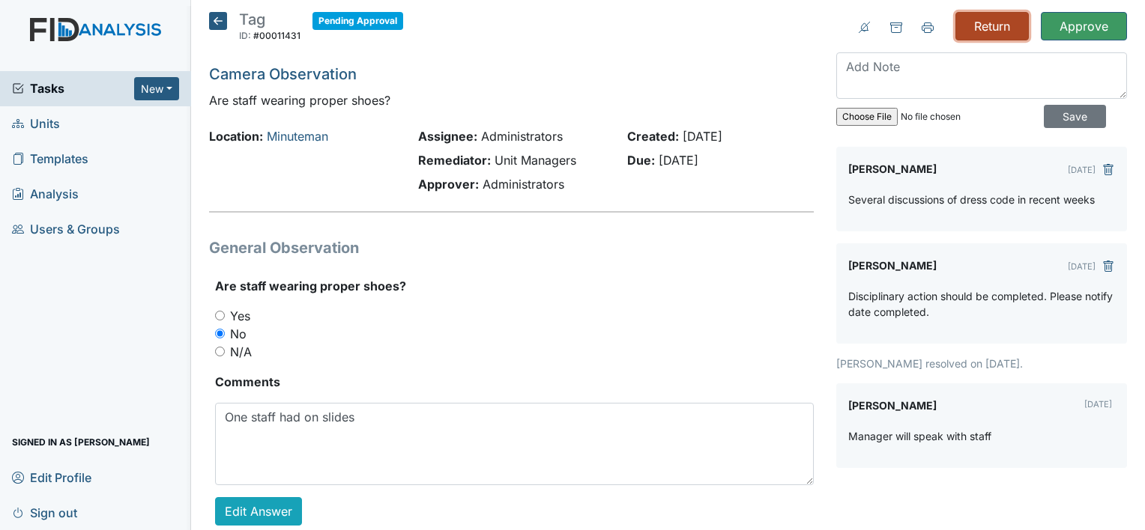
click at [992, 28] on input "Return" at bounding box center [991, 26] width 73 height 28
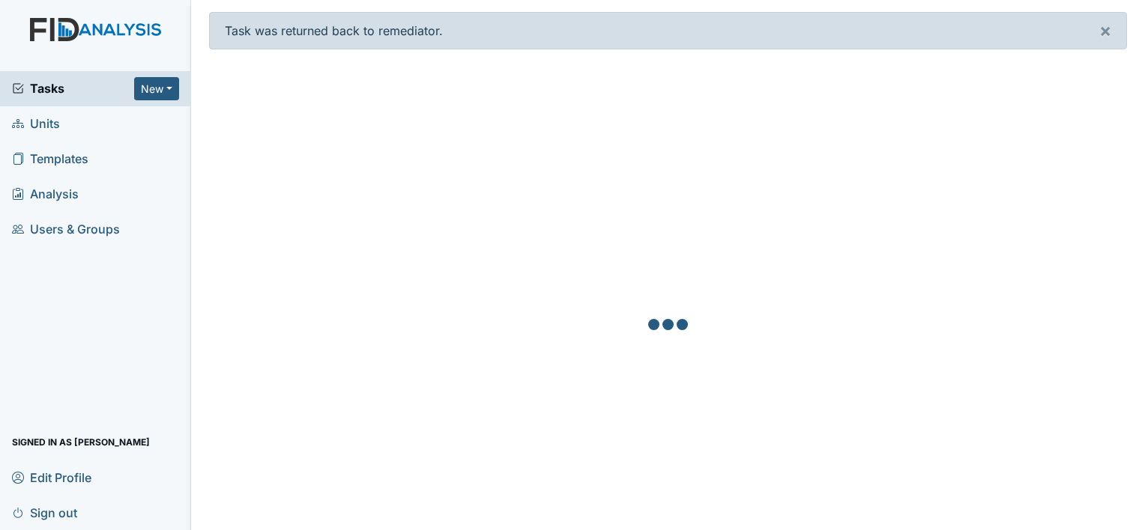
click at [42, 90] on span "Tasks" at bounding box center [73, 88] width 122 height 18
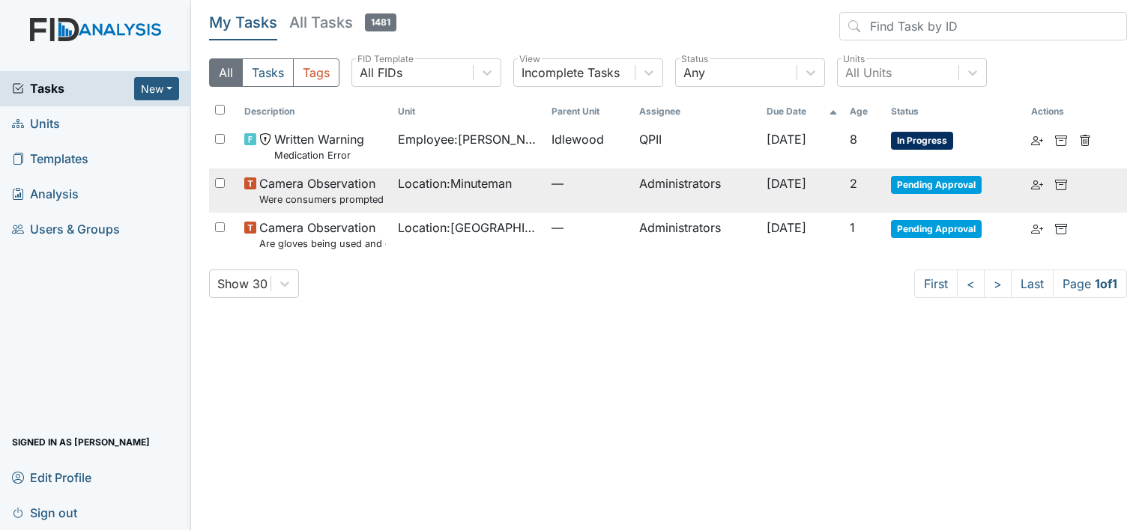
click at [333, 195] on small "Were consumers prompted and/or assisted with washing their hands for meal prep?" at bounding box center [322, 200] width 127 height 14
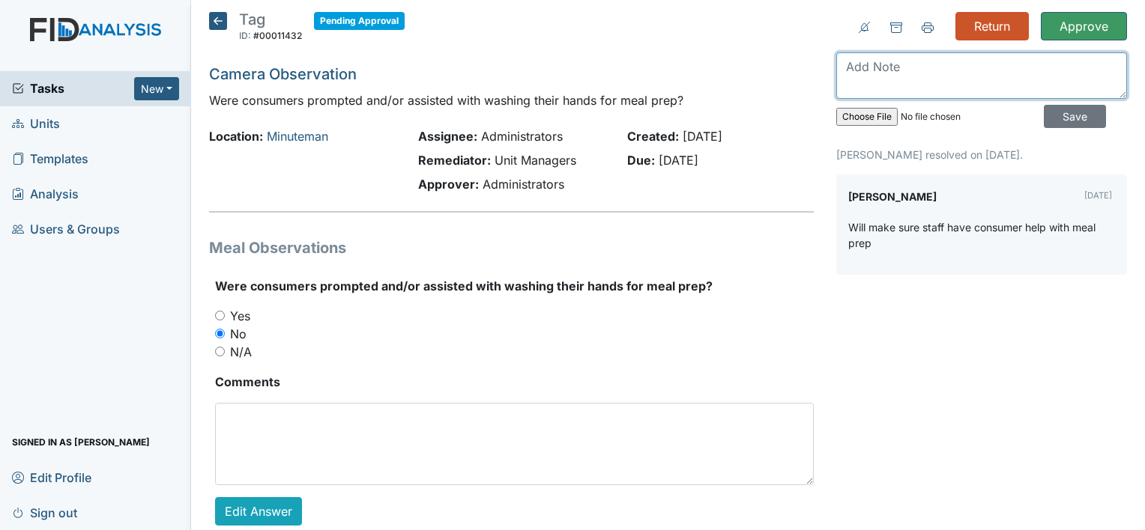
paste textarea "please include inservice sheet"
type textarea "please include inservice sheet"
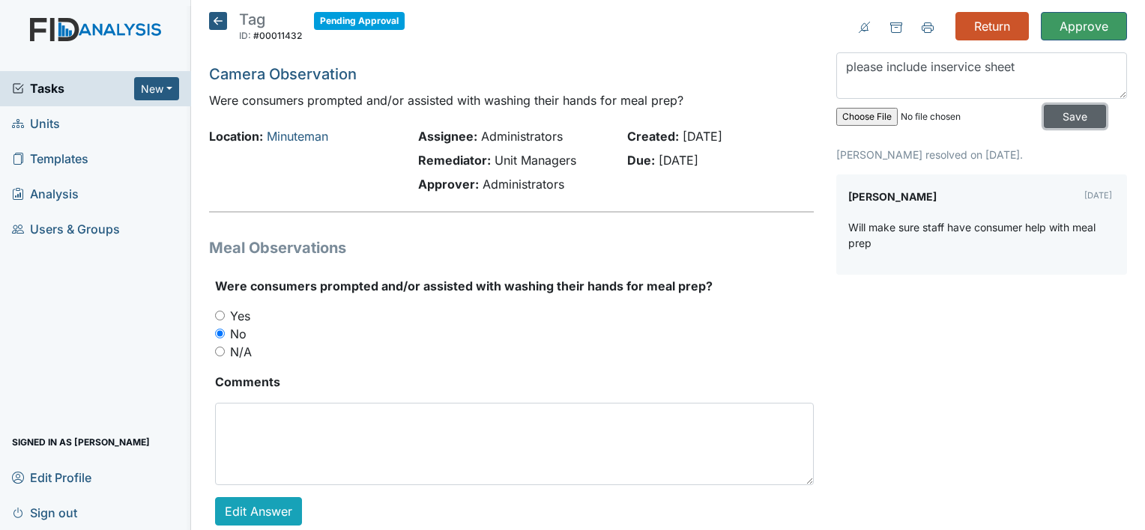
click at [1070, 109] on input "Save" at bounding box center [1075, 116] width 62 height 23
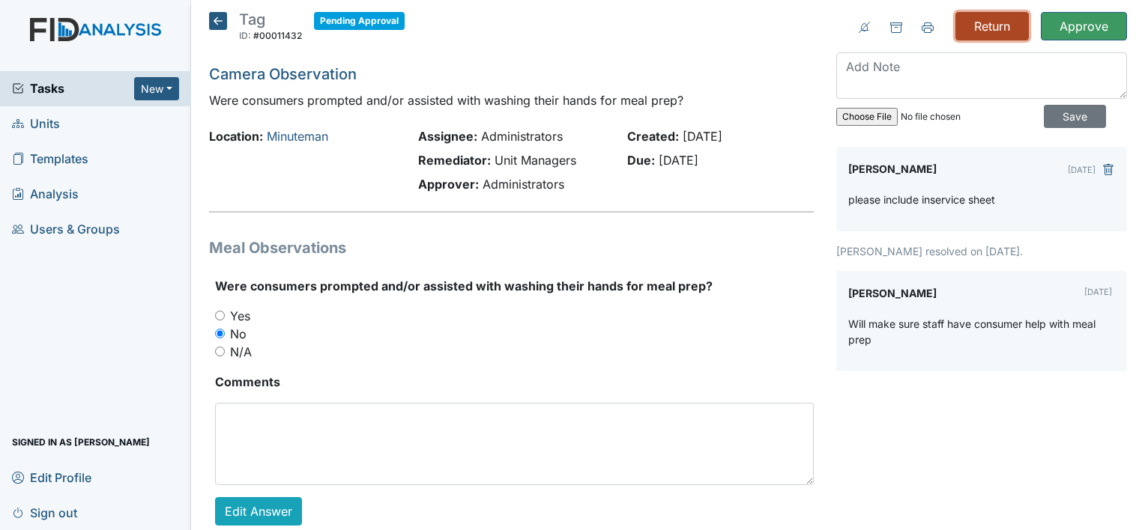
click at [980, 26] on input "Return" at bounding box center [991, 26] width 73 height 28
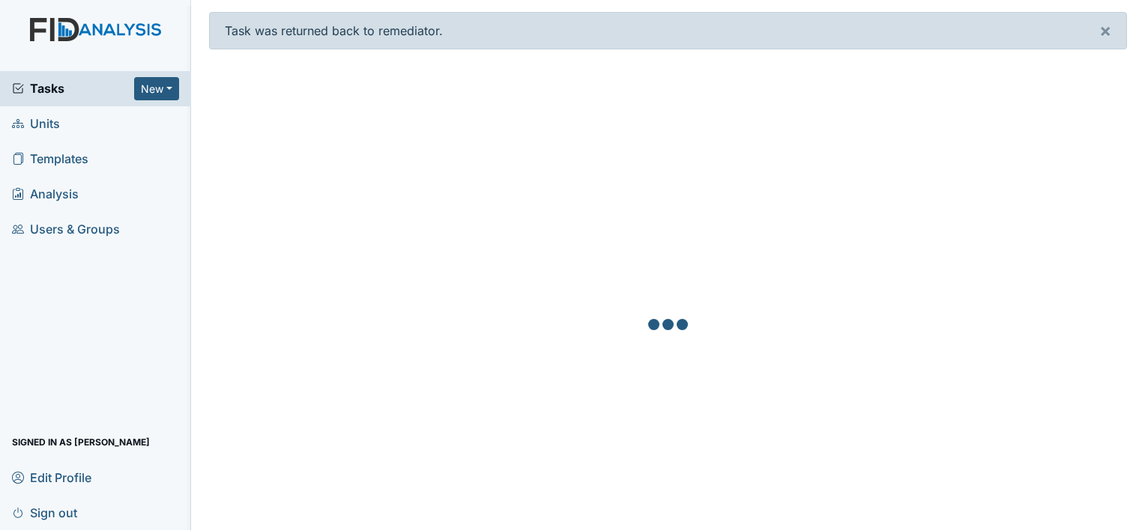
click at [51, 82] on span "Tasks" at bounding box center [73, 88] width 122 height 18
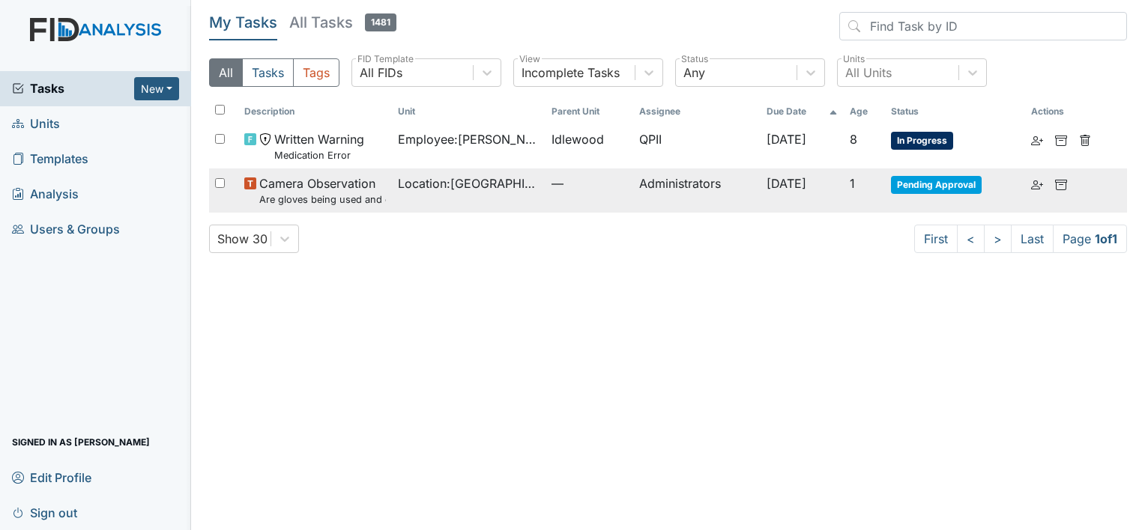
click at [325, 191] on span "Camera Observation Are gloves being used and changed as needed?" at bounding box center [322, 191] width 127 height 32
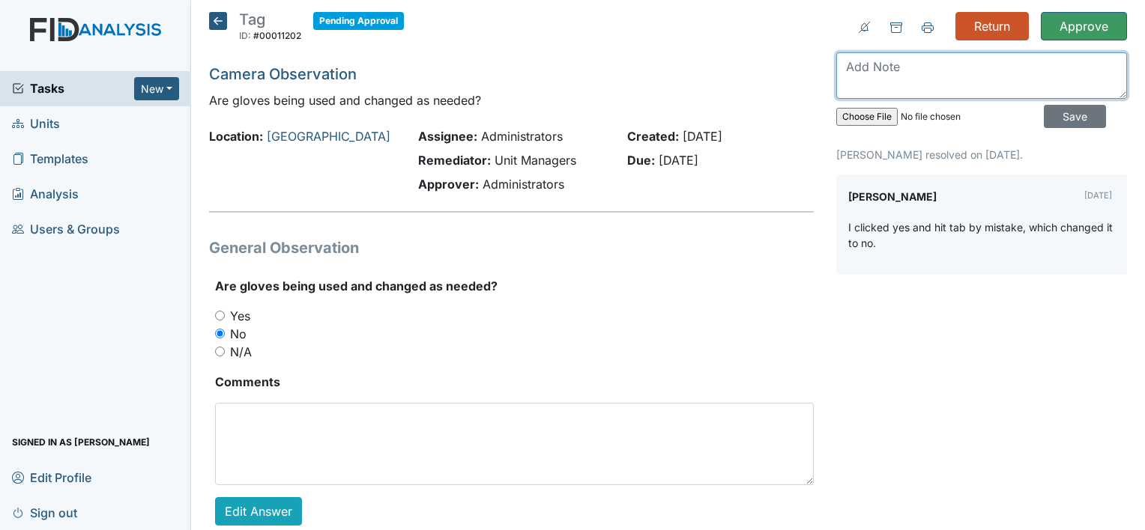
click at [935, 77] on textarea at bounding box center [981, 75] width 291 height 46
type textarea "no correction needed"
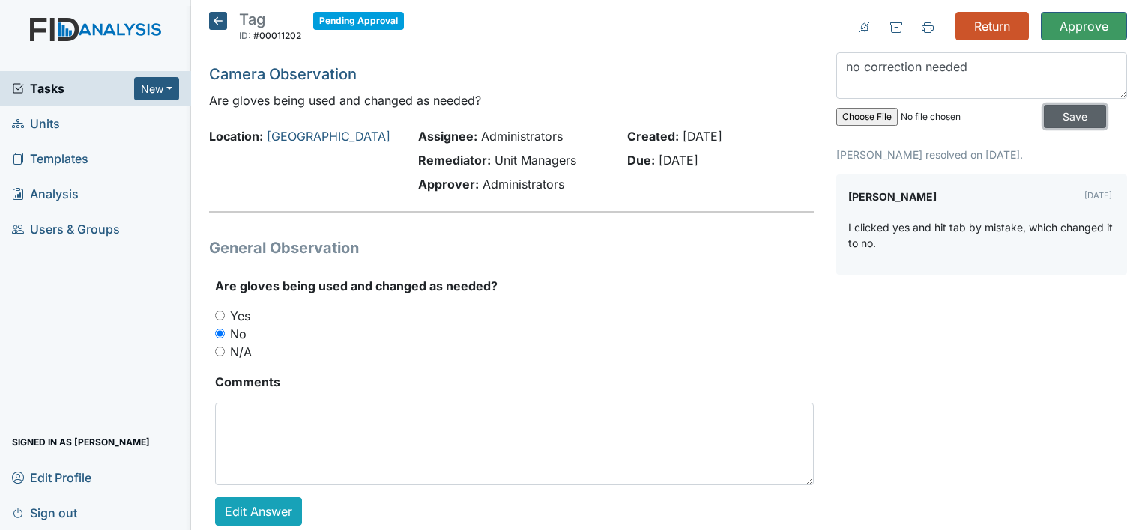
click at [1068, 115] on input "Save" at bounding box center [1075, 116] width 62 height 23
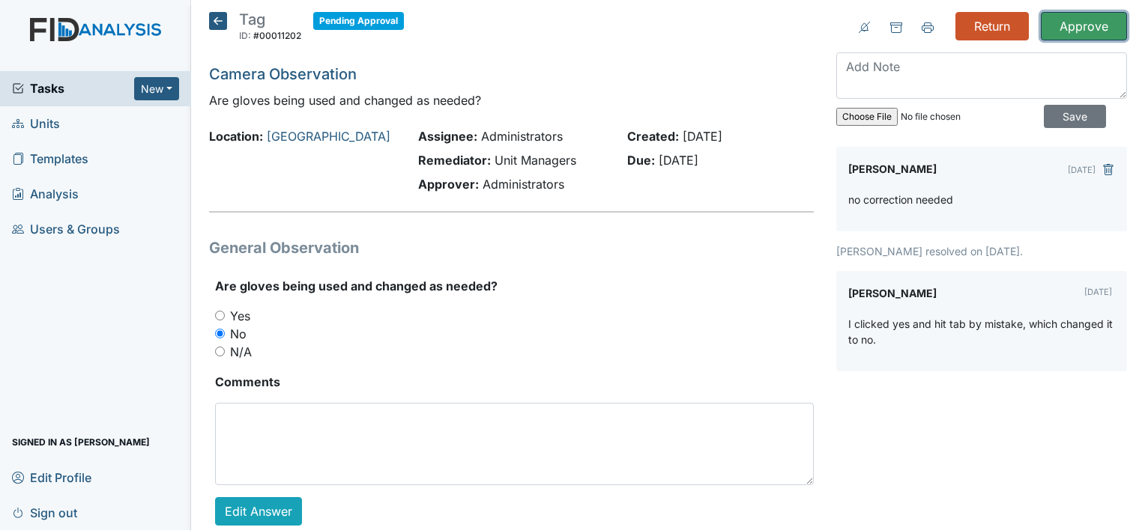
click at [1079, 22] on input "Approve" at bounding box center [1084, 26] width 86 height 28
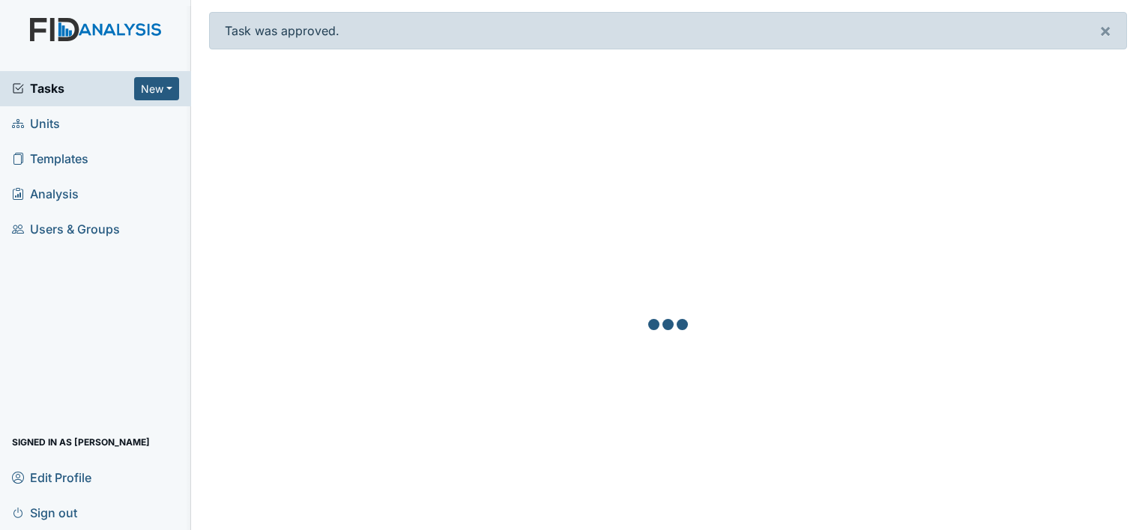
click at [40, 88] on span "Tasks" at bounding box center [73, 88] width 122 height 18
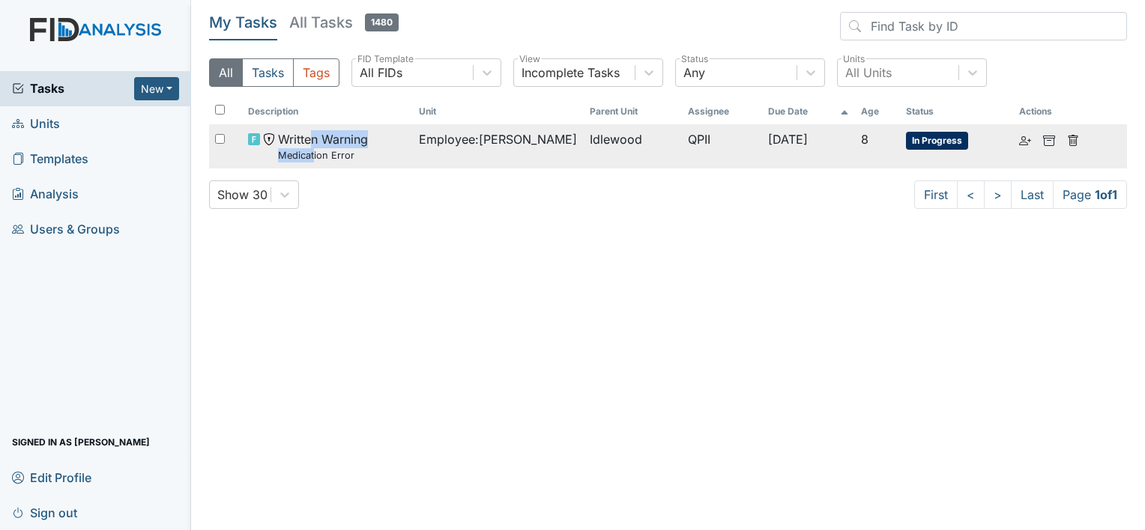
click at [312, 157] on span "Written Warning Medication Error" at bounding box center [323, 146] width 90 height 32
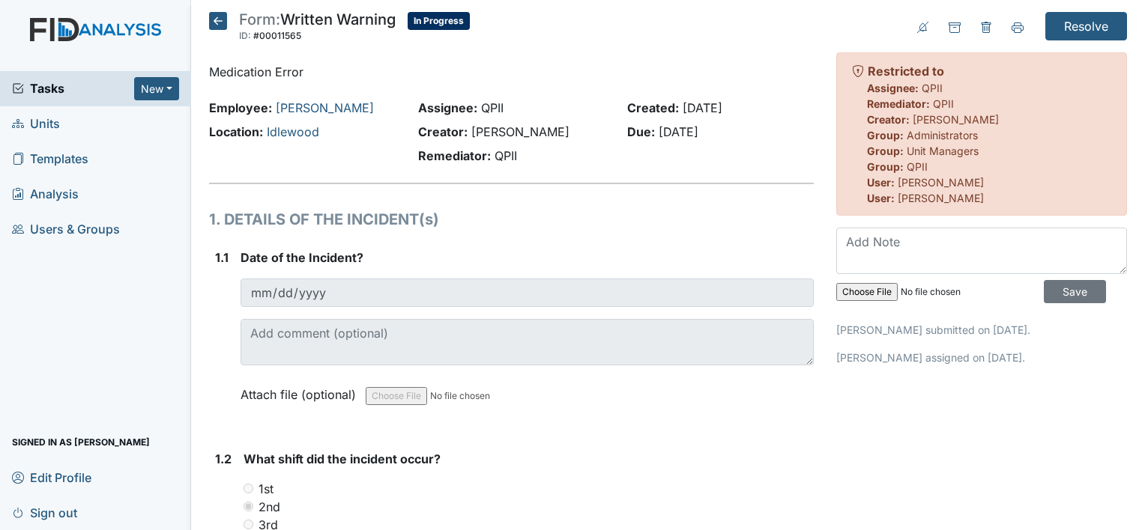
click at [49, 90] on span "Tasks" at bounding box center [73, 88] width 122 height 18
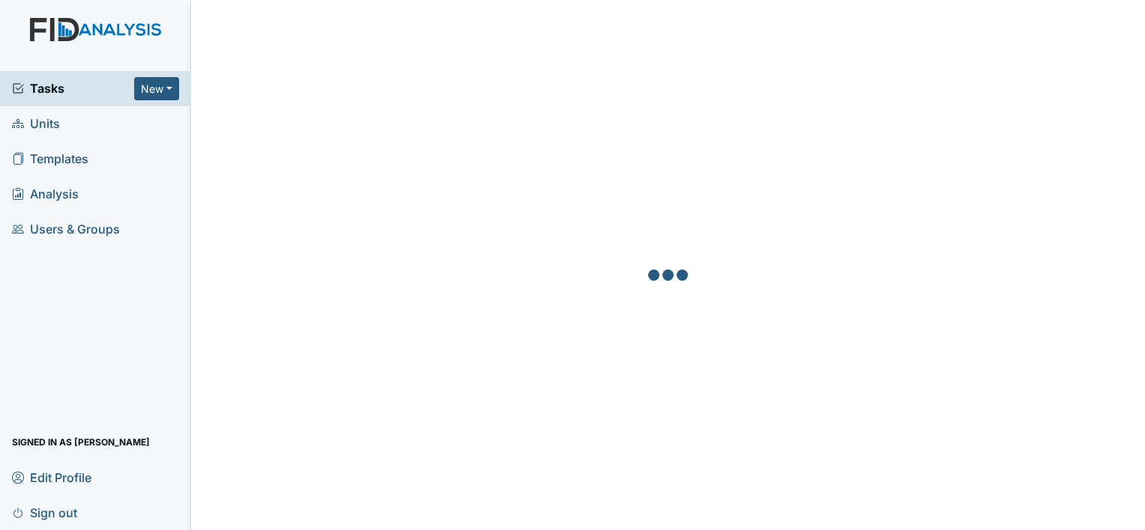
drag, startPoint x: 46, startPoint y: 120, endPoint x: 139, endPoint y: 110, distance: 92.7
click at [48, 120] on span "Units" at bounding box center [36, 123] width 48 height 23
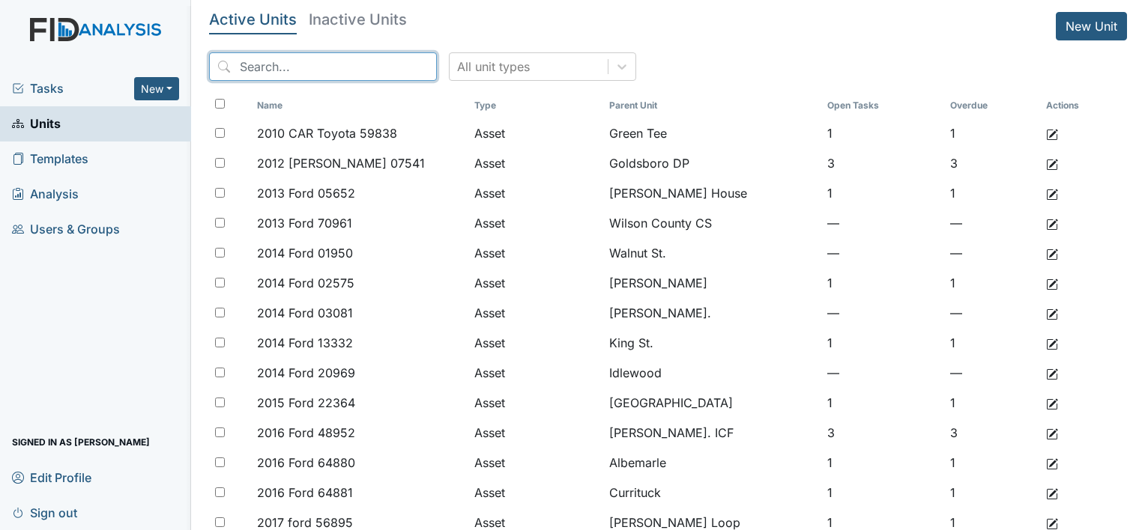
click at [311, 72] on input "search" at bounding box center [323, 66] width 228 height 28
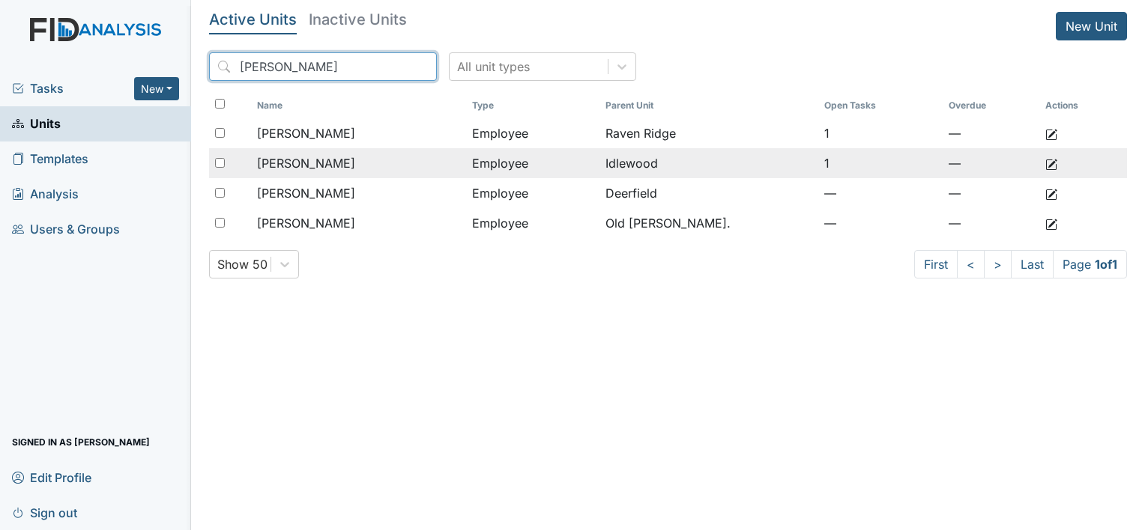
type input "harvey"
drag, startPoint x: 341, startPoint y: 160, endPoint x: 350, endPoint y: 160, distance: 9.0
click at [341, 160] on span "[PERSON_NAME]" at bounding box center [306, 163] width 98 height 18
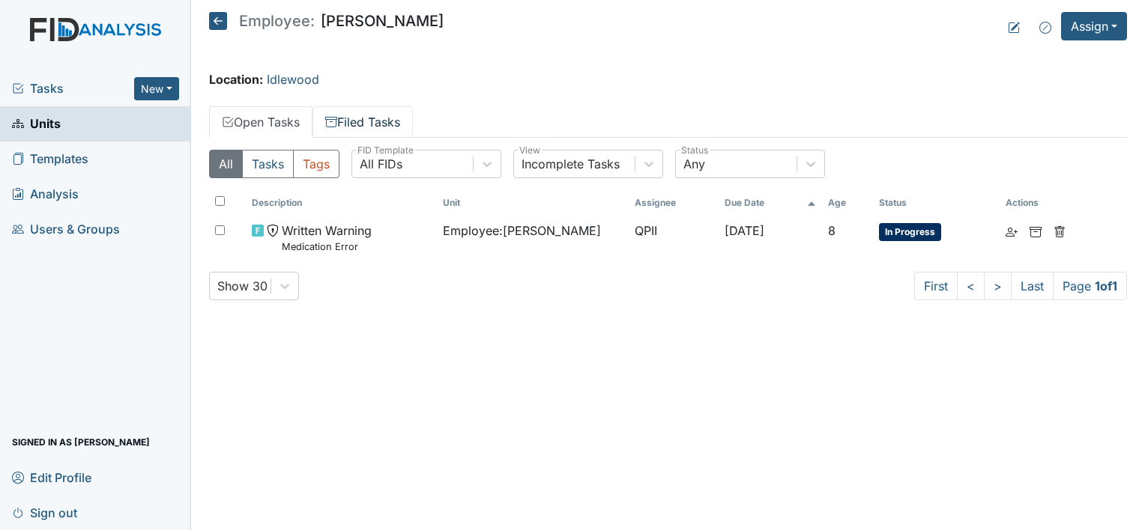
click at [396, 118] on link "Filed Tasks" at bounding box center [362, 121] width 100 height 31
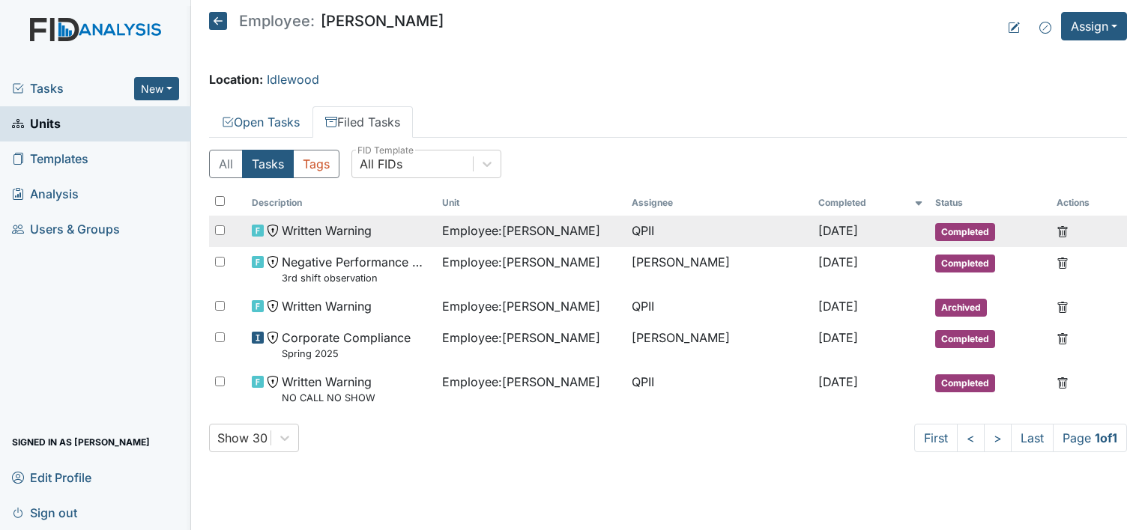
drag, startPoint x: 333, startPoint y: 227, endPoint x: 377, endPoint y: 223, distance: 43.6
click at [339, 227] on span "Written Warning" at bounding box center [327, 231] width 90 height 18
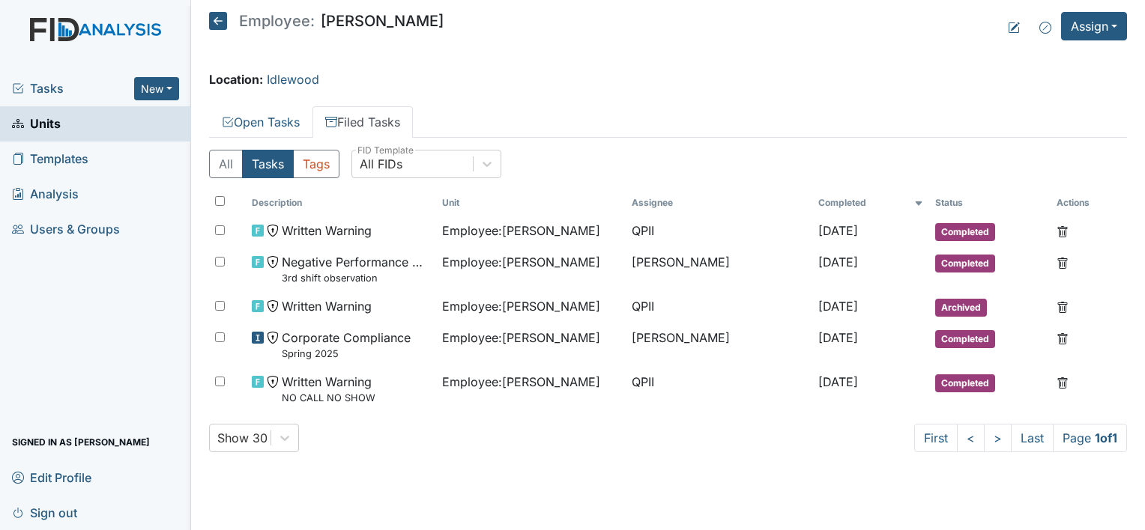
click at [43, 87] on span "Tasks" at bounding box center [73, 88] width 122 height 18
